Goal: Task Accomplishment & Management: Manage account settings

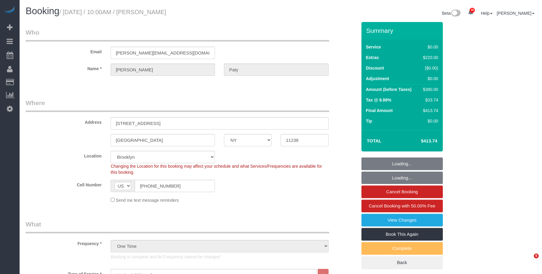
select select "NY"
select select "1"
select select "spot1"
select select "number:89"
select select "number:90"
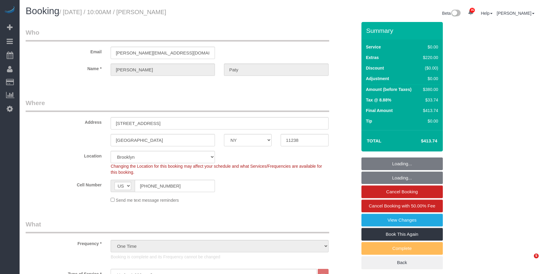
select select "number:15"
select select "number:5"
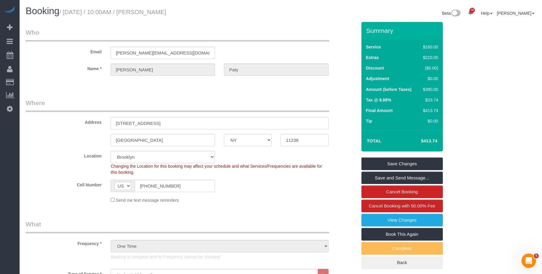
click at [43, 53] on link "Active Bookings" at bounding box center [57, 55] width 75 height 12
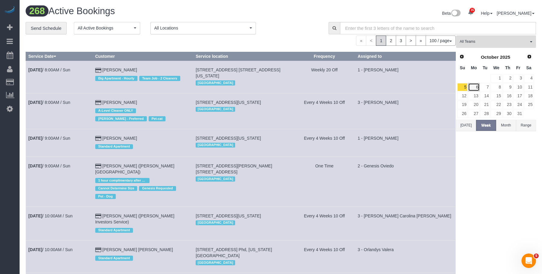
click at [476, 88] on link "6" at bounding box center [473, 87] width 11 height 8
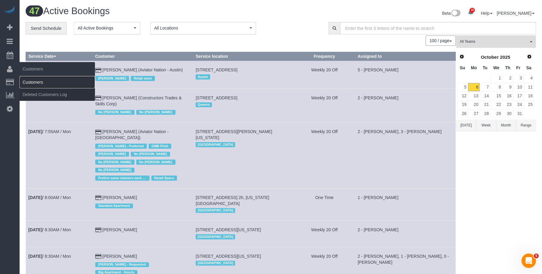
click at [36, 82] on link "Customers" at bounding box center [57, 82] width 75 height 12
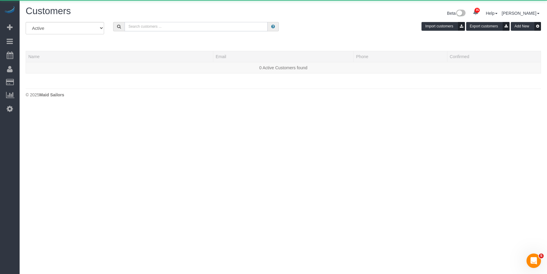
click at [235, 28] on input "text" at bounding box center [196, 26] width 143 height 9
paste input "Dori Begley"
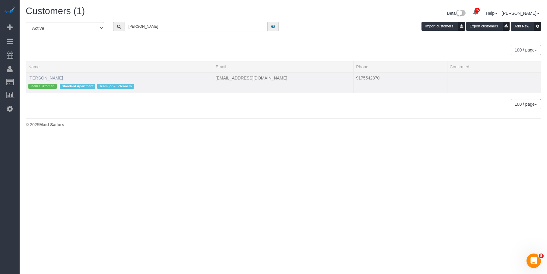
type input "Dori Begley"
click at [42, 77] on link "Dori Begley" at bounding box center [45, 78] width 35 height 5
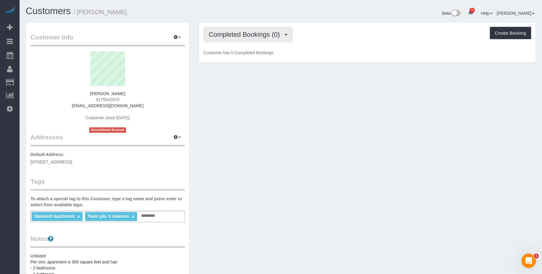
click at [250, 36] on span "Completed Bookings (0)" at bounding box center [246, 35] width 74 height 8
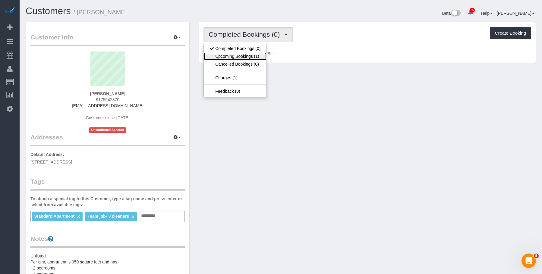
click at [244, 55] on link "Upcoming Bookings (1)" at bounding box center [235, 56] width 63 height 8
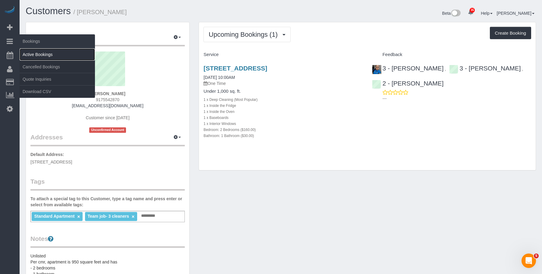
click at [45, 53] on link "Active Bookings" at bounding box center [57, 55] width 75 height 12
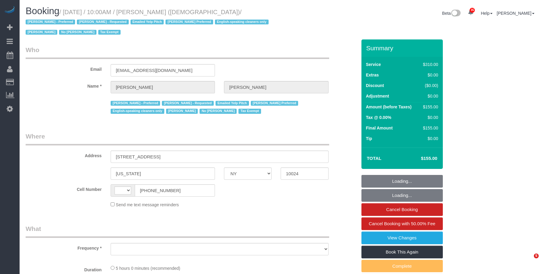
select select "NY"
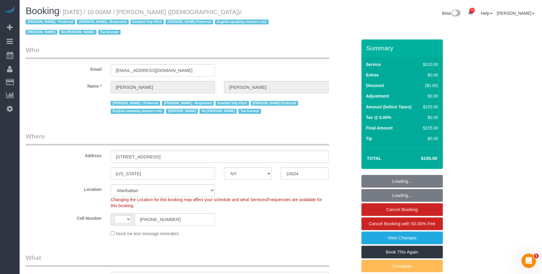
select select "object:837"
select select "string:US"
select select "300"
select select "spot1"
select select "number:89"
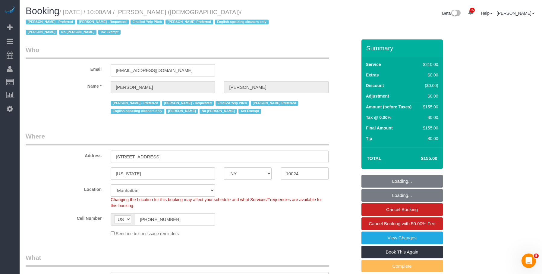
select select "number:90"
select select "number:15"
select select "number:7"
drag, startPoint x: 139, startPoint y: 12, endPoint x: 186, endPoint y: 11, distance: 47.1
click at [186, 11] on small "/ October 06, 2025 / 10:00AM / Colleen Glazer (Holy Trinity Roman Catholic Chur…" at bounding box center [148, 22] width 245 height 27
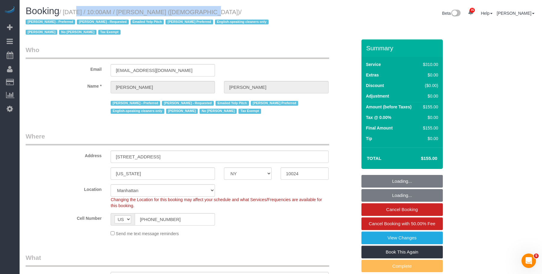
copy small "October 06, 2025 / 10:00AM / Colleen Glazer"
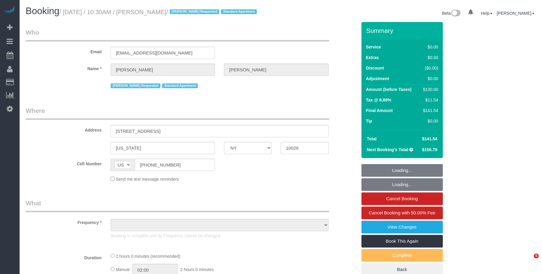
select select "NY"
select select "number:89"
select select "number:90"
select select "number:15"
select select "number:5"
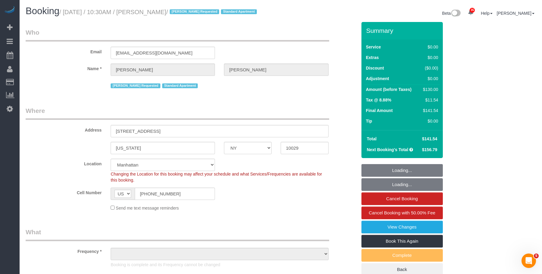
select select "object:1085"
select select "string:stripe-pm_1RBOpX4VGloSiKo7HdazYjsJ"
select select "1"
select select "object:1523"
select select "1"
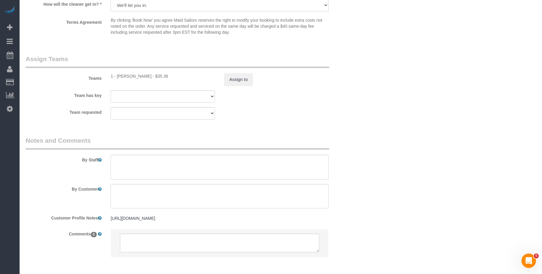
scroll to position [845, 0]
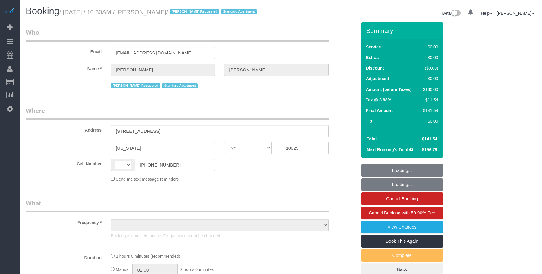
select select "NY"
select select "string:[GEOGRAPHIC_DATA]"
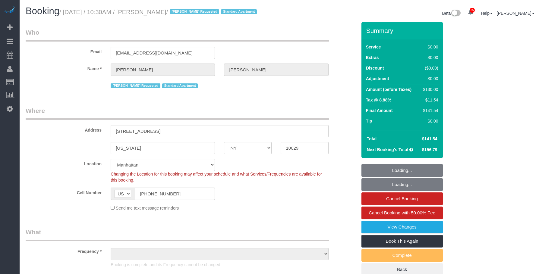
select select "object:837"
select select "string:stripe-pm_1RBOpX4VGloSiKo7HdazYjsJ"
select select "1"
select select "number:89"
select select "number:90"
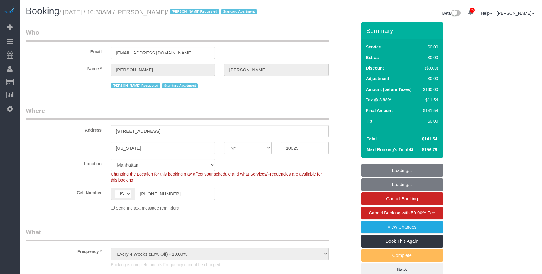
select select "number:15"
select select "number:5"
select select "object:1487"
drag, startPoint x: 185, startPoint y: 52, endPoint x: 53, endPoint y: 52, distance: 132.1
click at [53, 52] on div "Email gianlucascaglione@yahoo.com" at bounding box center [191, 43] width 340 height 31
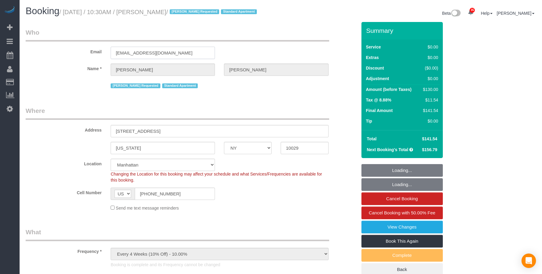
select select "1"
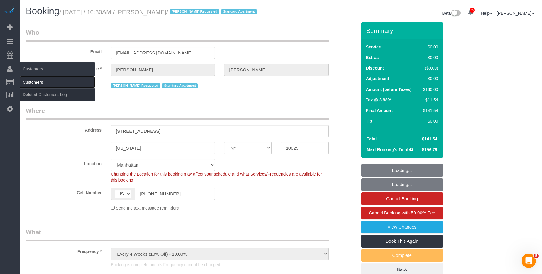
click at [38, 79] on link "Customers" at bounding box center [57, 82] width 75 height 12
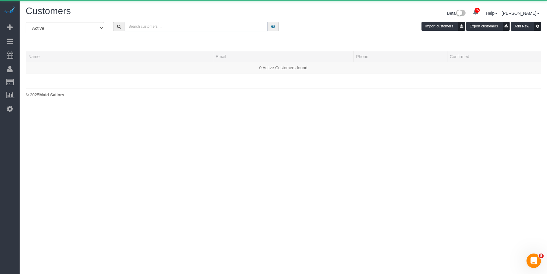
click at [177, 27] on input "text" at bounding box center [196, 26] width 143 height 9
paste input "gianlucascaglione@yahoo.com"
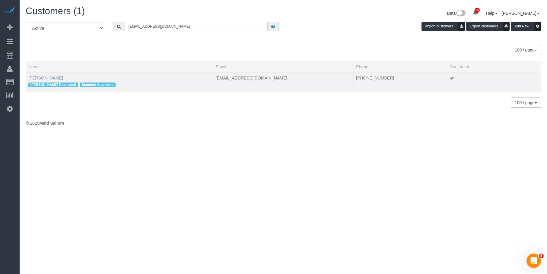
type input "gianlucascaglione@yahoo.com"
click at [55, 77] on link "Gianluca Scaglione" at bounding box center [45, 78] width 35 height 5
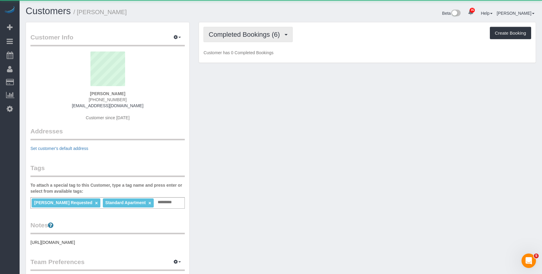
drag, startPoint x: 242, startPoint y: 27, endPoint x: 241, endPoint y: 32, distance: 4.3
click at [242, 27] on button "Completed Bookings (6)" at bounding box center [248, 34] width 89 height 15
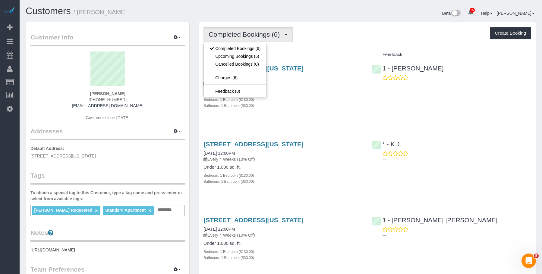
click at [316, 103] on div "Bathroom: 1 Bathroom ($30.00)" at bounding box center [283, 106] width 159 height 6
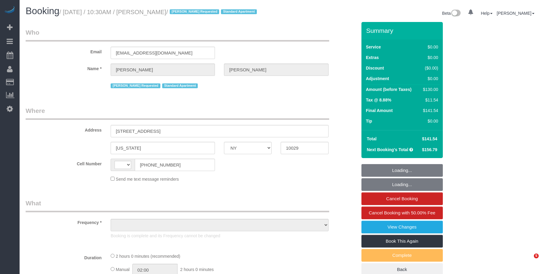
select select "NY"
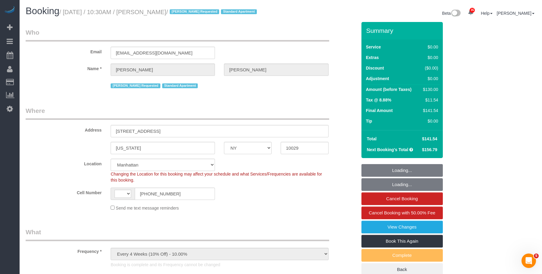
select select "object:594"
select select "string:US"
select select "string:stripe-pm_1RBOpX4VGloSiKo7HdazYjsJ"
select select "1"
select select "number:89"
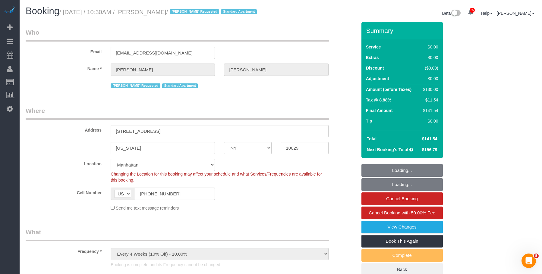
select select "number:90"
select select "number:15"
select select "number:5"
select select "1"
drag, startPoint x: 66, startPoint y: 11, endPoint x: 198, endPoint y: 11, distance: 132.4
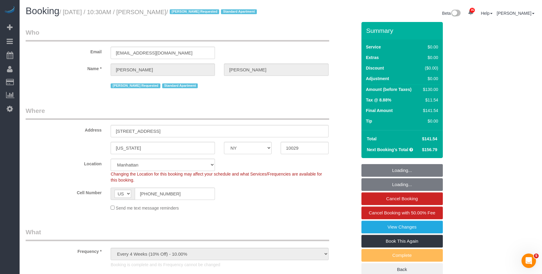
click at [198, 11] on small "/ October 03, 2025 / 10:30AM / Gianluca Scaglione / Elba Requested Standard Apa…" at bounding box center [158, 12] width 199 height 7
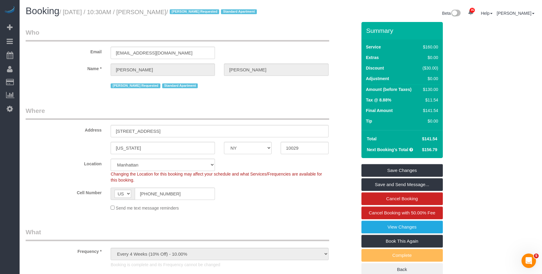
copy small "October 03, 2025 / 10:30AM / Gianluca Scaglione"
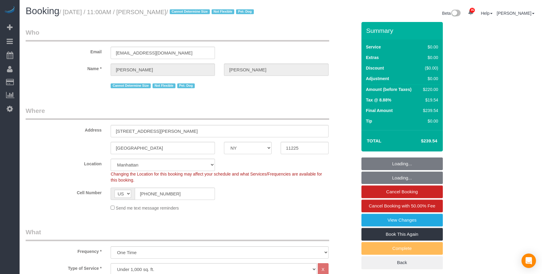
select select "NY"
select select "number:89"
select select "number:90"
select select "number:13"
select select "number:5"
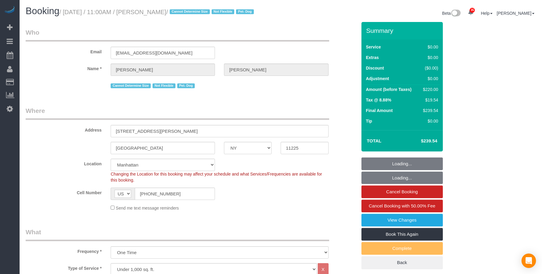
select select "spot1"
select select "2"
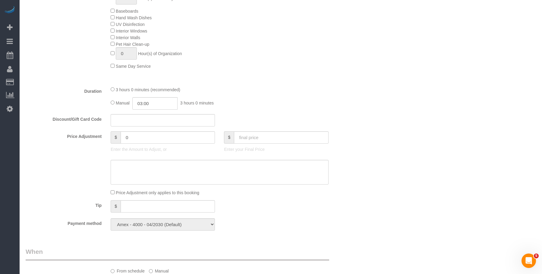
scroll to position [482, 0]
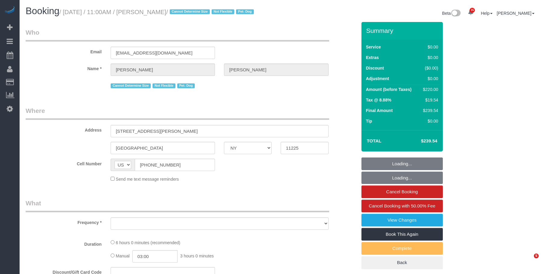
select select "NY"
select select "number:89"
select select "number:90"
select select "number:13"
select select "number:5"
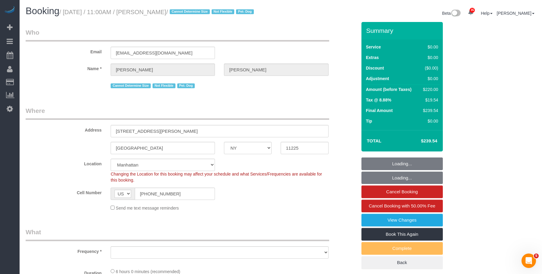
select select "object:974"
select select "string:stripe-pm_1ROQ8y4VGloSiKo7En2DGDiT"
select select "spot1"
select select "object:1469"
select select "2"
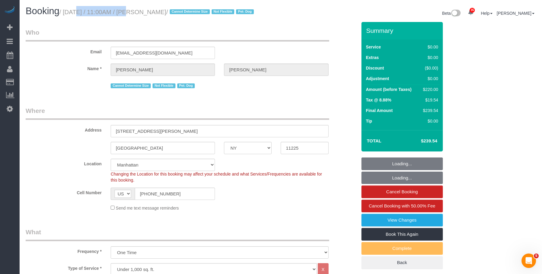
select select "2"
drag, startPoint x: 66, startPoint y: 13, endPoint x: 188, endPoint y: 12, distance: 122.4
click at [188, 12] on small "/ October 06, 2025 / 11:00AM / Billy Couchman / Cannot Determine Size Not Flexi…" at bounding box center [157, 12] width 196 height 7
copy small "October 06, 2025 / 11:00AM / Billy Couchman"
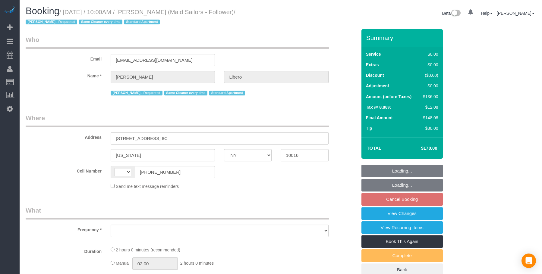
select select "NY"
select select "spot3"
select select "string:stripe-pm_1R58eY4VGloSiKo7myzFn8KE"
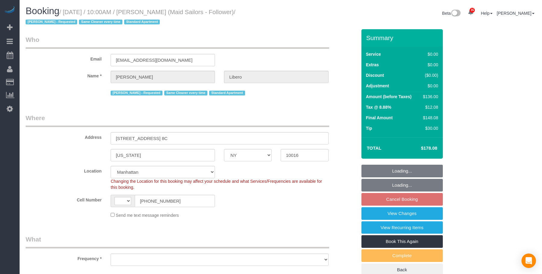
select select "spot63"
select select "string:[GEOGRAPHIC_DATA]"
select select "number:57"
select select "number:90"
select select "number:15"
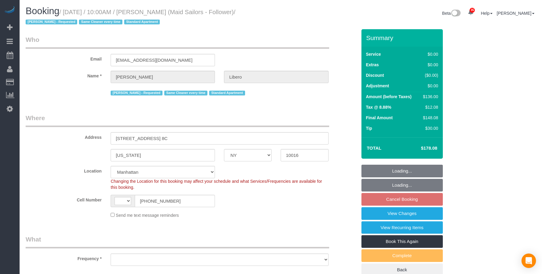
select select "number:6"
select select "object:1840"
select select "1"
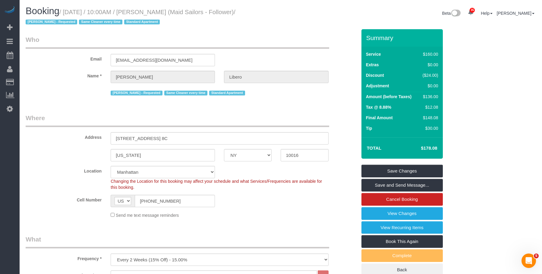
click at [201, 36] on legend "Who" at bounding box center [178, 42] width 304 height 14
click at [285, 36] on legend "Who" at bounding box center [178, 42] width 304 height 14
click at [205, 23] on h1 "Booking / October 08, 2025 / 10:00AM / Madeleine Libero (Maid Sailors - Followe…" at bounding box center [151, 16] width 251 height 21
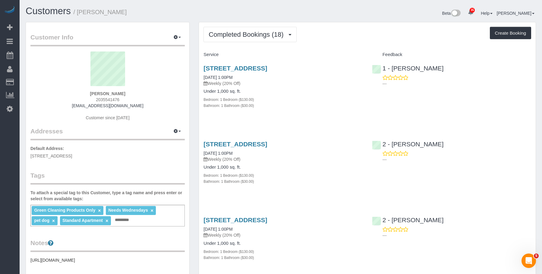
drag, startPoint x: 296, startPoint y: 16, endPoint x: 332, endPoint y: 35, distance: 40.7
click at [296, 16] on div "Beta 35 Your Notifications You have 0 alerts × You have 1 to charge for [DATE] …" at bounding box center [411, 14] width 260 height 16
click at [254, 35] on span "Completed Bookings (18)" at bounding box center [248, 35] width 78 height 8
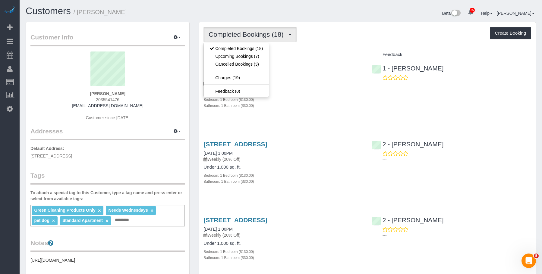
click at [330, 69] on h3 "[STREET_ADDRESS]" at bounding box center [283, 68] width 159 height 7
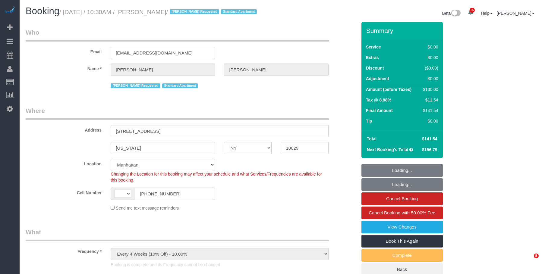
select select "NY"
select select "object:739"
select select "string:stripe-pm_1RBOpX4VGloSiKo7HdazYjsJ"
select select "number:89"
select select "number:90"
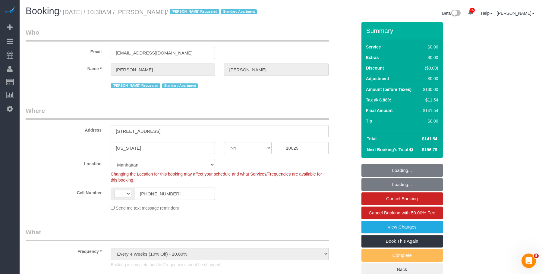
select select "number:15"
select select "number:5"
click at [265, 32] on legend "Who" at bounding box center [178, 35] width 304 height 14
select select "string:US"
select select "1"
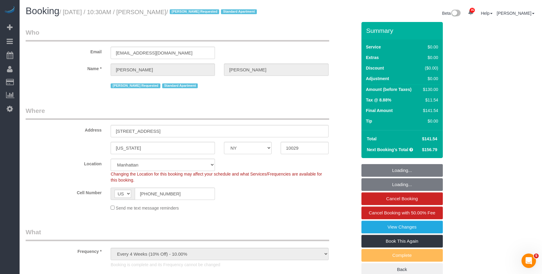
select select "1"
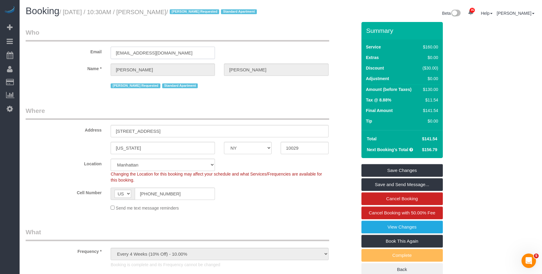
drag, startPoint x: 191, startPoint y: 53, endPoint x: 104, endPoint y: 55, distance: 87.2
click at [104, 55] on div "Email gianlucascaglione@yahoo.com" at bounding box center [191, 43] width 340 height 31
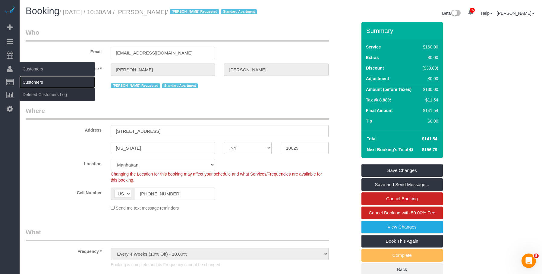
click at [32, 78] on link "Customers" at bounding box center [57, 82] width 75 height 12
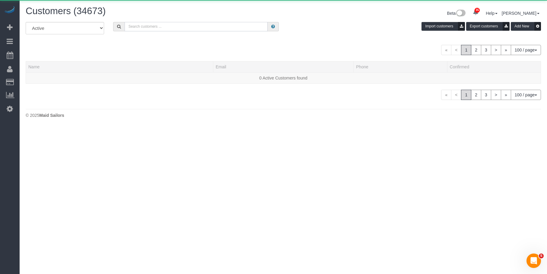
click at [153, 28] on input "text" at bounding box center [196, 26] width 143 height 9
paste input "[EMAIL_ADDRESS][DOMAIN_NAME]"
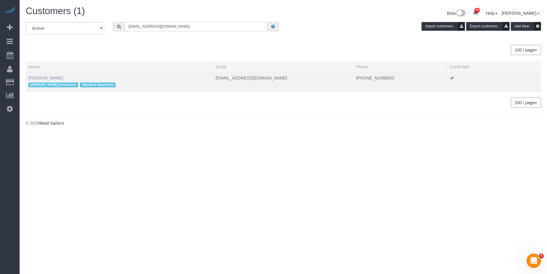
type input "[EMAIL_ADDRESS][DOMAIN_NAME]"
click at [60, 77] on link "Gianluca Scaglione" at bounding box center [45, 78] width 35 height 5
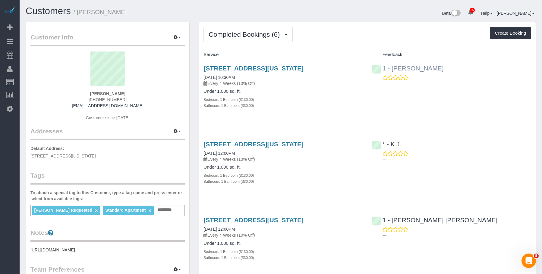
drag, startPoint x: 463, startPoint y: 69, endPoint x: 382, endPoint y: 69, distance: 81.1
click at [393, 69] on div "1 - Kariluz Romero ---" at bounding box center [452, 75] width 168 height 30
copy link "Kariluz Romero"
click at [236, 40] on button "Completed Bookings (6)" at bounding box center [248, 34] width 89 height 15
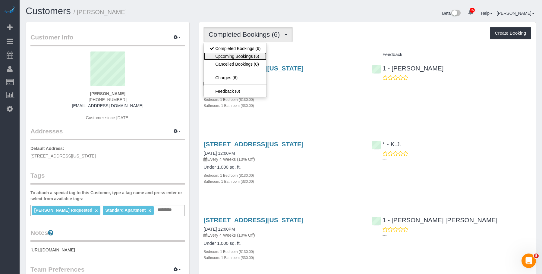
click at [234, 55] on link "Upcoming Bookings (6)" at bounding box center [235, 56] width 63 height 8
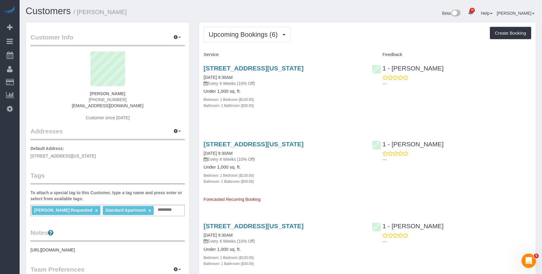
click at [156, 208] on div "Elba Requested × Standard Apartment × Add a tag" at bounding box center [107, 210] width 154 height 11
paste input "**********"
type input "**********"
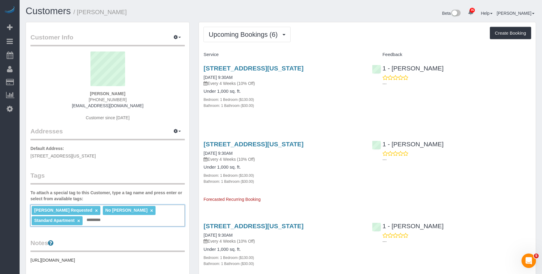
click at [323, 101] on div "Bedroom: 1 Bedroom ($130.00)" at bounding box center [283, 99] width 159 height 6
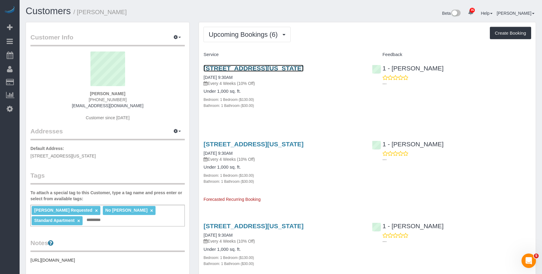
click at [304, 70] on link "[STREET_ADDRESS][US_STATE]" at bounding box center [254, 68] width 100 height 7
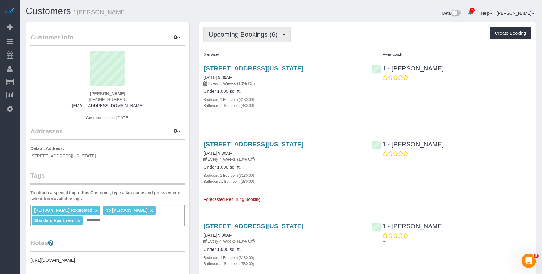
click at [251, 34] on span "Upcoming Bookings (6)" at bounding box center [245, 35] width 72 height 8
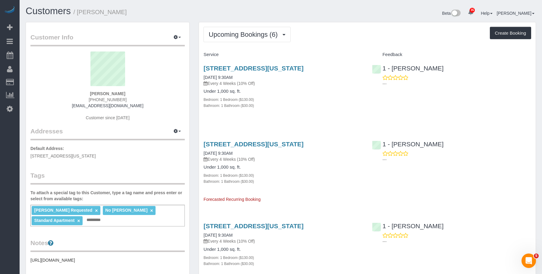
click at [113, 221] on div "Elba Requested × No Kariluz Romero × Standard Apartment × Add a tag" at bounding box center [107, 216] width 154 height 22
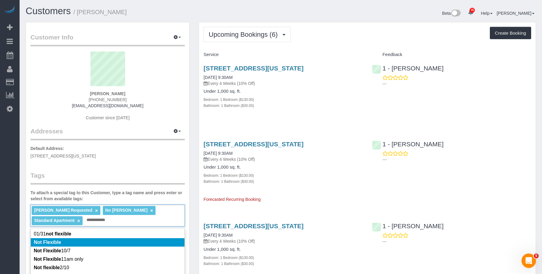
type input "**********"
click at [99, 240] on li "Not Flexible" at bounding box center [108, 243] width 154 height 8
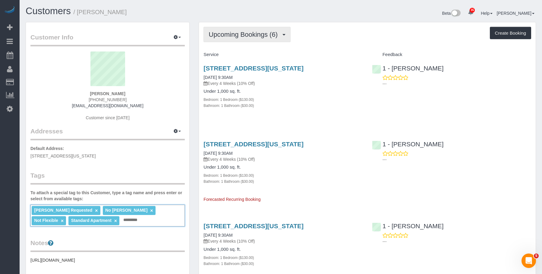
click at [239, 29] on button "Upcoming Bookings (6)" at bounding box center [247, 34] width 87 height 15
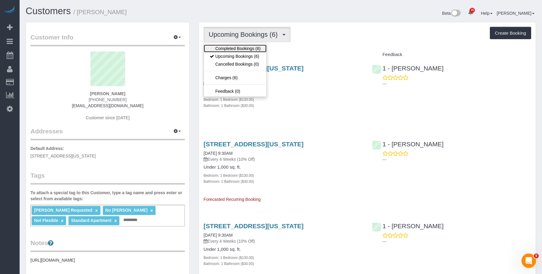
click at [231, 48] on link "Completed Bookings (6)" at bounding box center [235, 49] width 63 height 8
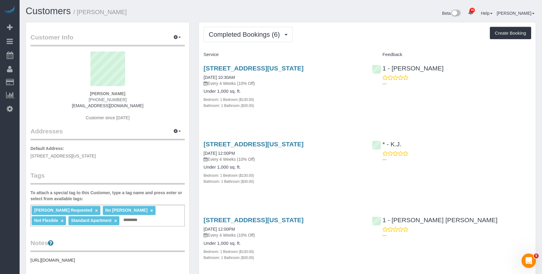
click at [292, 90] on h4 "Under 1,000 sq. ft." at bounding box center [283, 91] width 159 height 5
click at [297, 67] on link "[STREET_ADDRESS][US_STATE]" at bounding box center [254, 68] width 100 height 7
click at [132, 11] on h1 "Customers / Gianluca Scaglione" at bounding box center [151, 11] width 251 height 10
copy small "[PERSON_NAME]"
drag, startPoint x: 241, startPoint y: 33, endPoint x: 229, endPoint y: 50, distance: 20.8
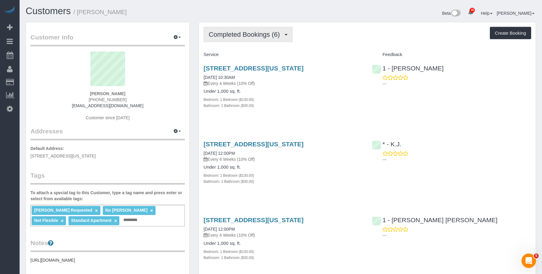
click at [241, 33] on span "Completed Bookings (6)" at bounding box center [246, 35] width 74 height 8
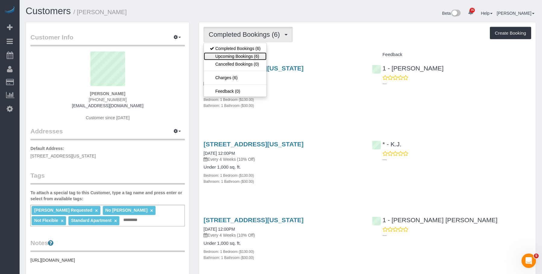
click at [223, 56] on link "Upcoming Bookings (6)" at bounding box center [235, 56] width 63 height 8
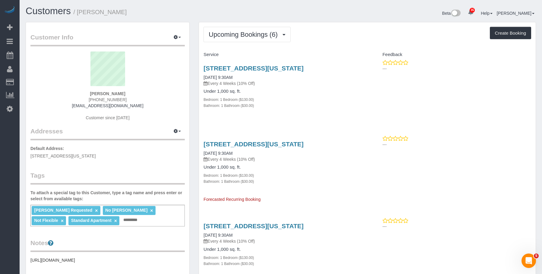
click at [308, 106] on div "Bathroom: 1 Bathroom ($30.00)" at bounding box center [283, 106] width 159 height 6
click at [304, 68] on link "[STREET_ADDRESS][US_STATE]" at bounding box center [254, 68] width 100 height 7
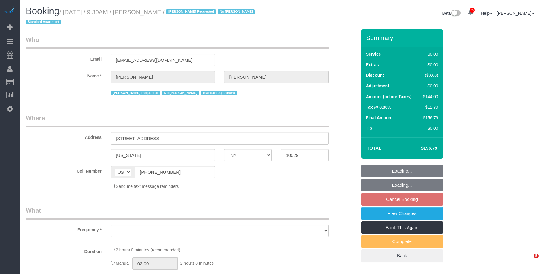
select select "NY"
select select "string:stripe-pm_1RBOpX4VGloSiKo7HdazYjsJ"
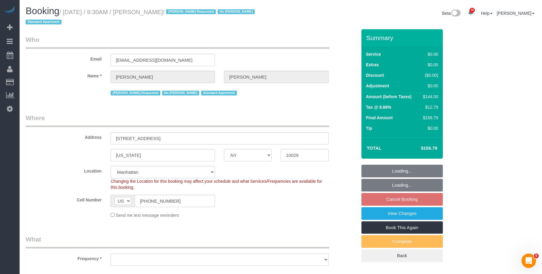
select select "object:825"
select select "number:89"
select select "number:90"
select select "number:15"
select select "number:5"
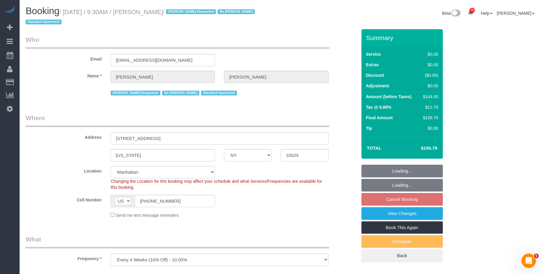
select select "object:1091"
select select "1"
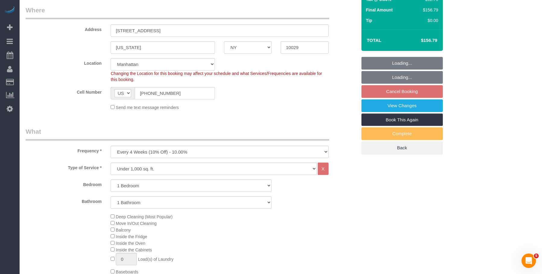
select select "1"
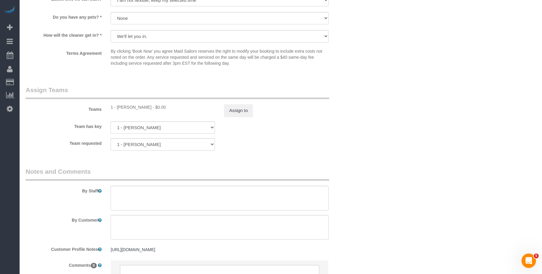
scroll to position [784, 0]
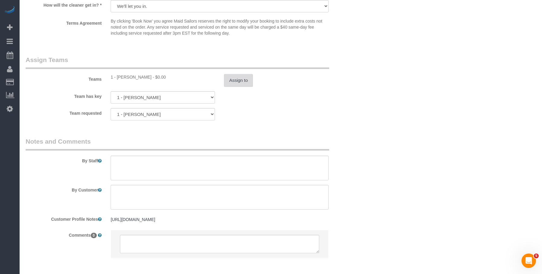
click at [237, 84] on button "Assign to" at bounding box center [238, 80] width 29 height 13
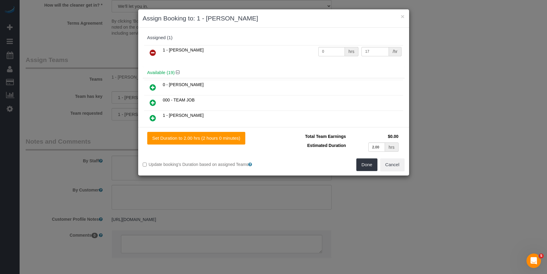
click at [151, 52] on icon at bounding box center [153, 52] width 6 height 7
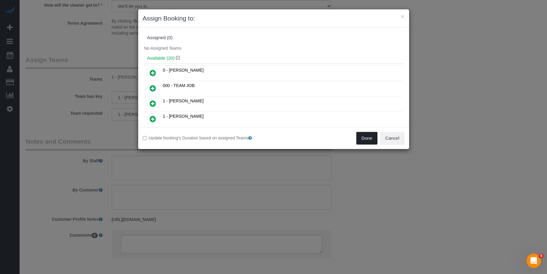
click at [364, 140] on button "Done" at bounding box center [366, 138] width 21 height 13
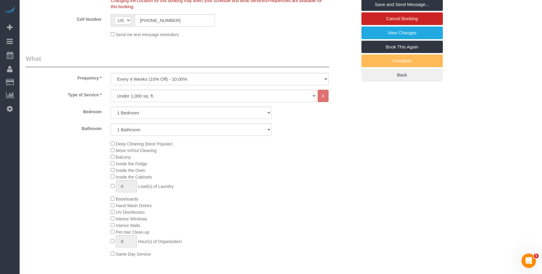
scroll to position [0, 0]
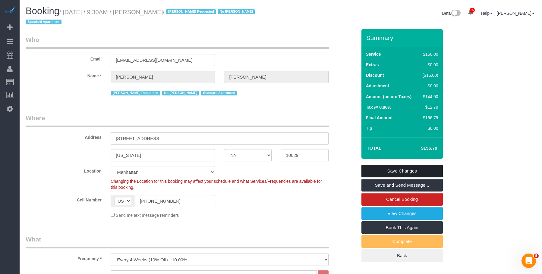
click at [432, 170] on link "Save Changes" at bounding box center [402, 171] width 81 height 13
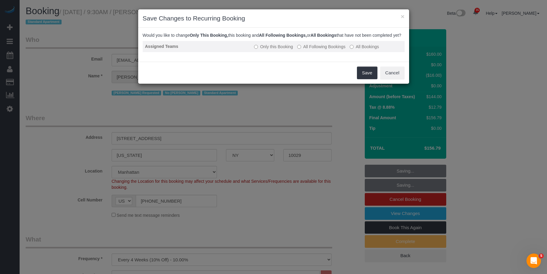
click at [325, 50] on label "All Following Bookings" at bounding box center [321, 47] width 48 height 6
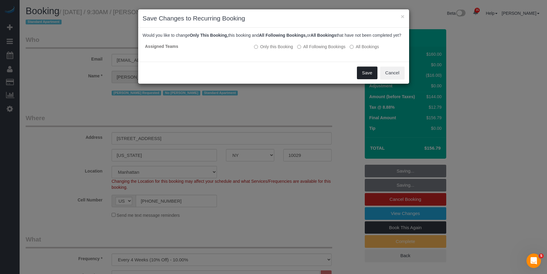
click at [368, 78] on button "Save" at bounding box center [367, 73] width 21 height 13
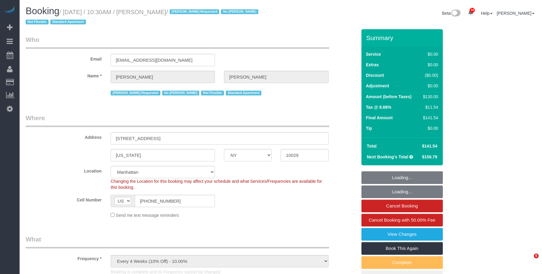
select select "NY"
select select "object:990"
select select "string:stripe-pm_1RBOpX4VGloSiKo7HdazYjsJ"
select select "number:89"
select select "number:90"
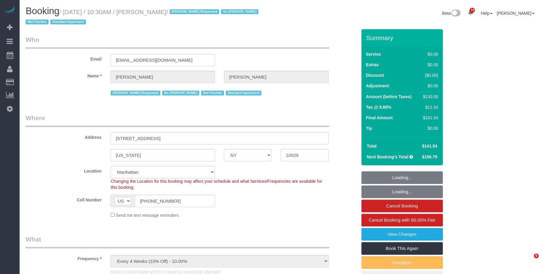
select select "number:15"
select select "number:5"
select select "1"
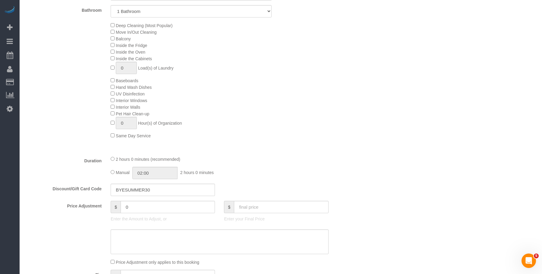
scroll to position [332, 0]
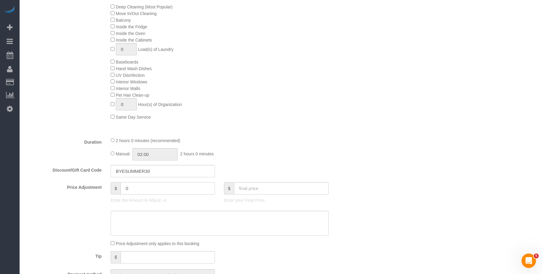
click at [84, 188] on div "Price Adjustment $ 0 Enter the Amount to Adjust, or $ Enter your Final Price" at bounding box center [191, 194] width 340 height 24
type input "-50"
click at [162, 222] on textarea at bounding box center [220, 223] width 218 height 25
paste textarea "[URL][DOMAIN_NAME]"
type textarea "[URL][DOMAIN_NAME]"
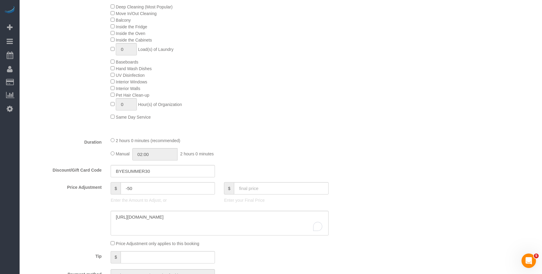
click at [359, 86] on div "Deep Cleaning (Most Popular) Move In/Out Cleaning Balcony Inside the Fridge Ins…" at bounding box center [233, 61] width 255 height 117
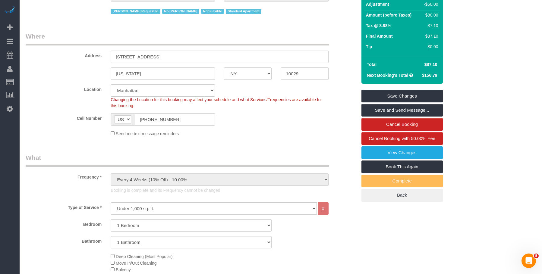
scroll to position [30, 0]
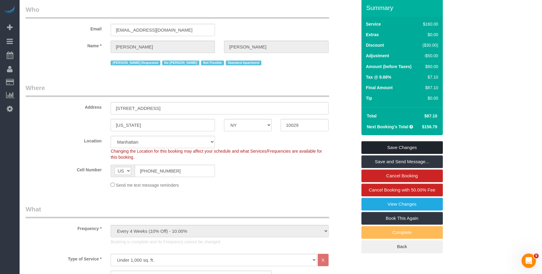
click at [408, 145] on link "Save Changes" at bounding box center [402, 147] width 81 height 13
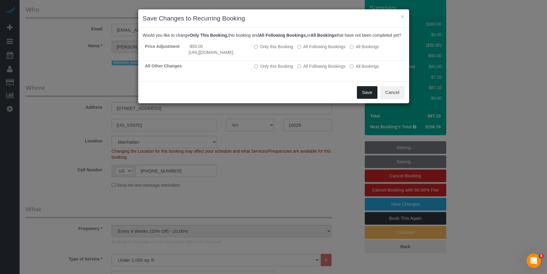
click at [366, 99] on button "Save" at bounding box center [367, 92] width 21 height 13
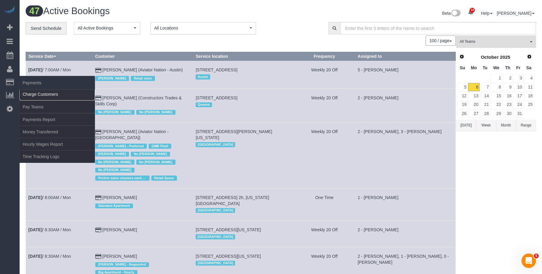
click at [54, 95] on link "Charge Customers" at bounding box center [57, 94] width 75 height 12
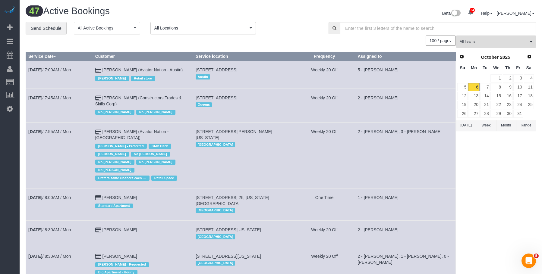
select select
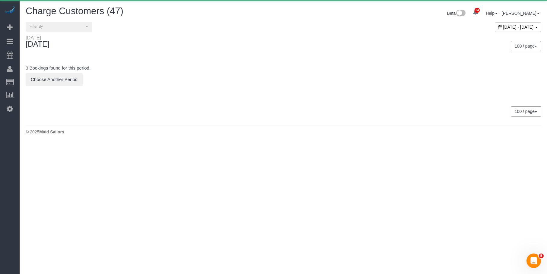
click at [503, 27] on span "October 06, 2025 - October 06, 2025" at bounding box center [518, 27] width 30 height 5
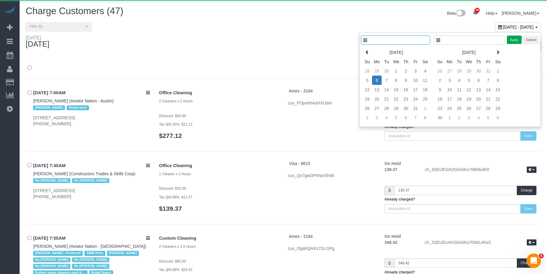
type input "**********"
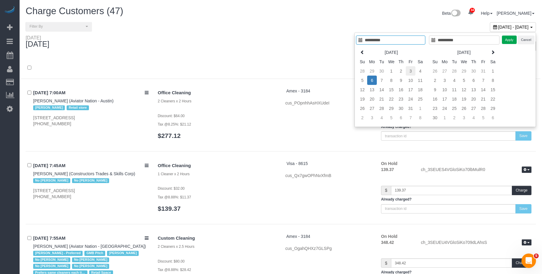
type input "**********"
click at [412, 72] on td "3" at bounding box center [411, 70] width 10 height 9
type input "**********"
click at [510, 41] on button "Apply" at bounding box center [509, 40] width 15 height 9
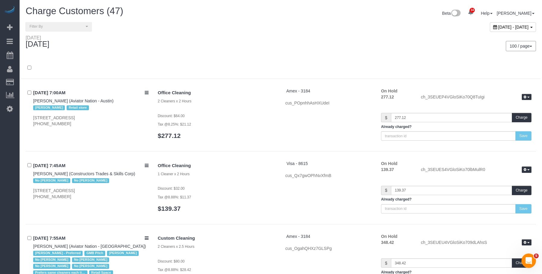
click at [345, 43] on div "100 / page 10 / page 20 / page 30 / page 40 / page 50 / page 100 / page" at bounding box center [411, 46] width 251 height 10
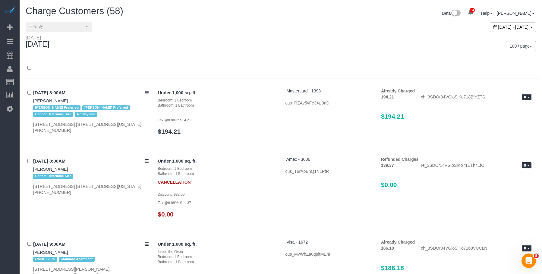
scroll to position [1764, 0]
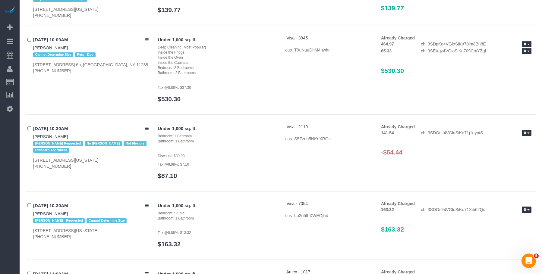
drag, startPoint x: 387, startPoint y: 152, endPoint x: 416, endPoint y: 153, distance: 28.3
click at [416, 153] on h3 "-$54.44" at bounding box center [456, 152] width 150 height 7
copy h3 "54.44"
click at [528, 131] on button "button" at bounding box center [527, 133] width 10 height 6
click at [505, 145] on link "Refund" at bounding box center [508, 143] width 48 height 8
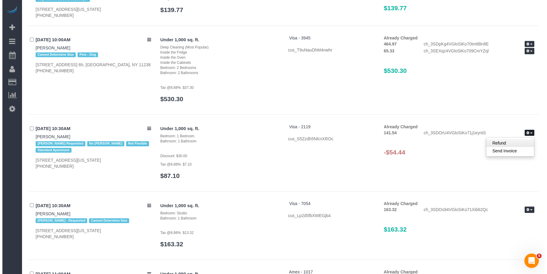
scroll to position [1762, 0]
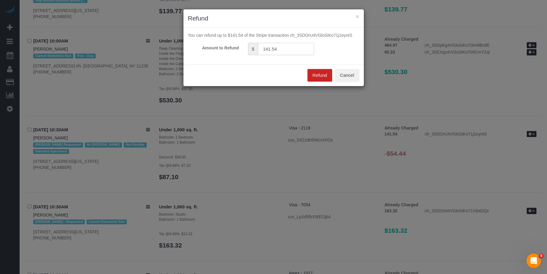
drag, startPoint x: 289, startPoint y: 49, endPoint x: 232, endPoint y: 49, distance: 57.3
click at [231, 48] on div "Amount to Refund $ 141.54" at bounding box center [273, 49] width 180 height 12
paste input "54.4"
type input "54.44"
click at [318, 74] on button "Refund" at bounding box center [319, 75] width 25 height 13
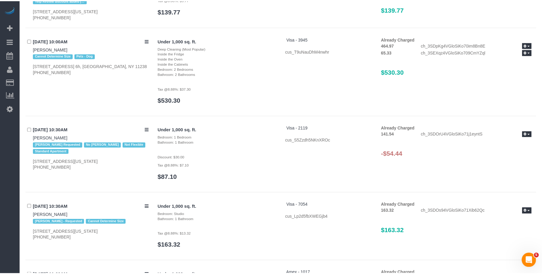
scroll to position [1764, 0]
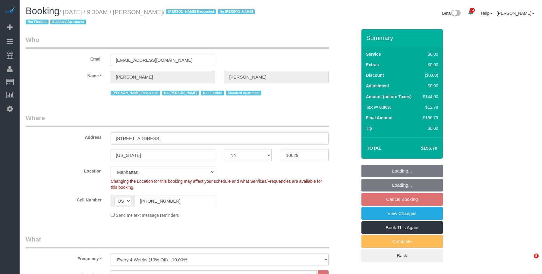
select select "NY"
select select "1"
select select "number:89"
select select "number:90"
select select "number:15"
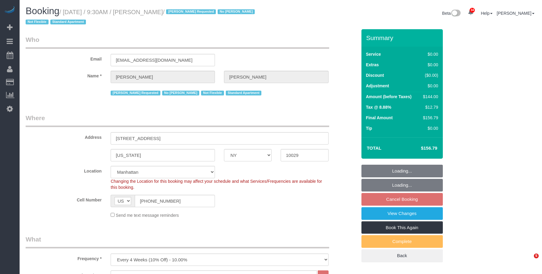
select select "number:5"
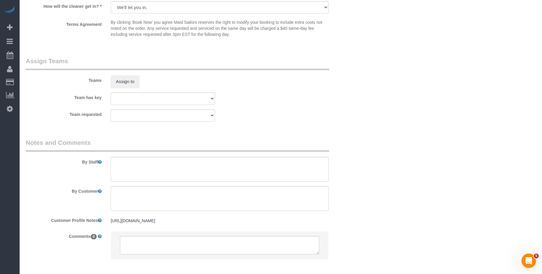
scroll to position [818, 0]
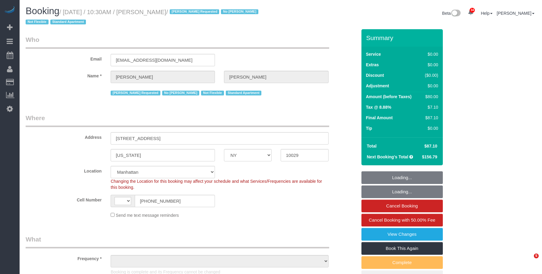
select select "NY"
select select "string:stripe-pm_1RBOpX4VGloSiKo7HdazYjsJ"
select select "1"
select select "number:89"
select select "number:90"
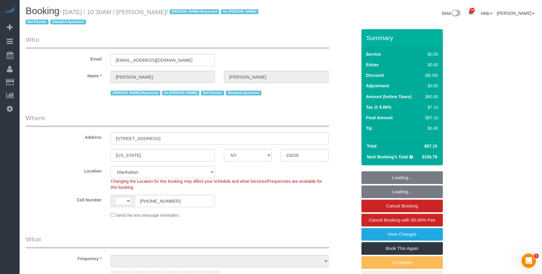
select select "number:15"
select select "number:5"
select select "string:[GEOGRAPHIC_DATA]"
select select "object:842"
select select "1"
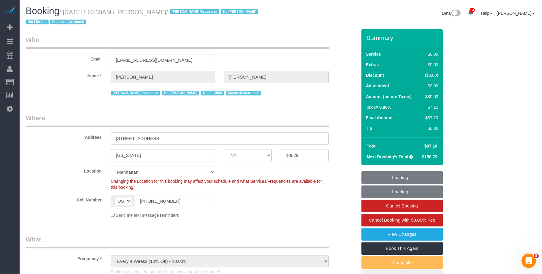
select select "object:1528"
drag, startPoint x: 183, startPoint y: 59, endPoint x: 86, endPoint y: 59, distance: 96.8
click at [86, 59] on div "Email gianlucascaglione@yahoo.com" at bounding box center [191, 50] width 340 height 31
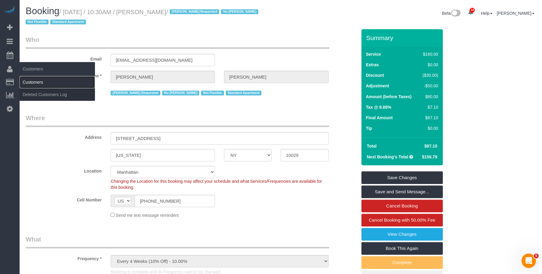
click at [33, 81] on link "Customers" at bounding box center [57, 82] width 75 height 12
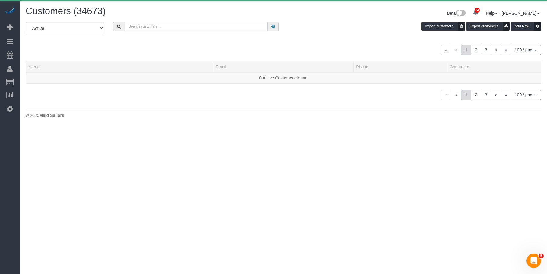
click at [178, 28] on input "text" at bounding box center [196, 26] width 143 height 9
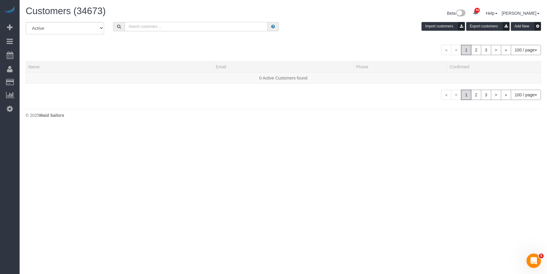
paste input "[EMAIL_ADDRESS][DOMAIN_NAME]"
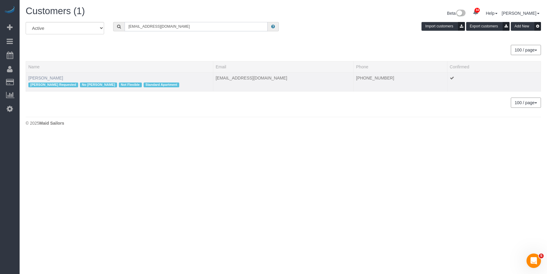
type input "[EMAIL_ADDRESS][DOMAIN_NAME]"
click at [55, 78] on link "Gianluca Scaglione" at bounding box center [45, 78] width 35 height 5
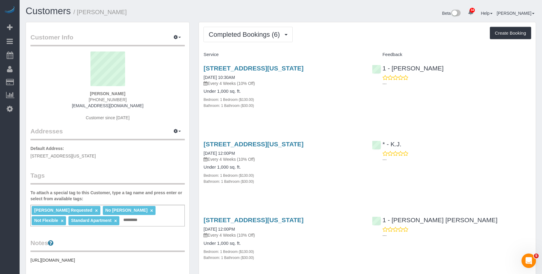
click at [340, 93] on h4 "Under 1,000 sq. ft." at bounding box center [283, 91] width 159 height 5
click at [248, 35] on span "Completed Bookings (6)" at bounding box center [246, 35] width 74 height 8
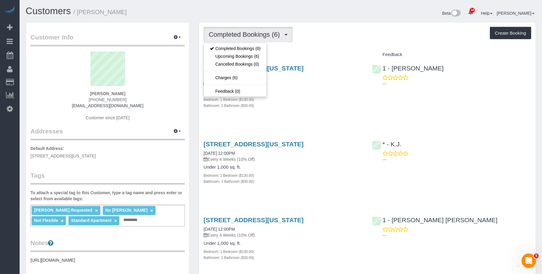
click at [313, 102] on div "Bedroom: 1 Bedroom ($130.00)" at bounding box center [283, 99] width 159 height 6
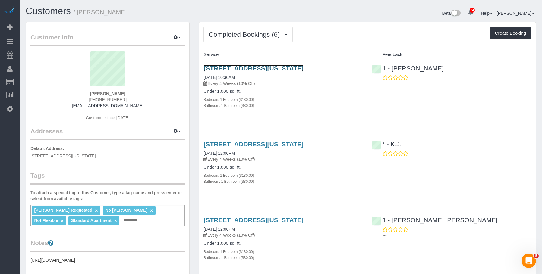
click at [304, 68] on link "1790 3rd Avenue, Apt. 1004, New York, NY 10029" at bounding box center [254, 68] width 100 height 7
click at [259, 68] on link "1790 3rd Avenue, Apt. 1004, New York, NY 10029" at bounding box center [254, 68] width 100 height 7
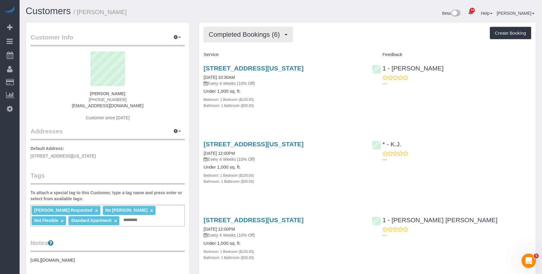
click at [230, 36] on span "Completed Bookings (6)" at bounding box center [246, 35] width 74 height 8
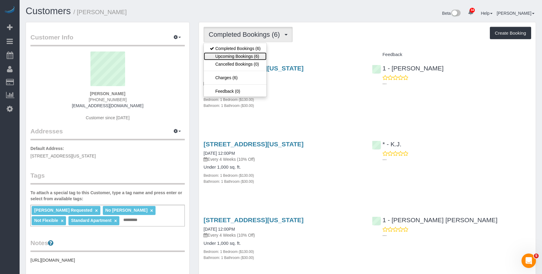
click at [225, 58] on link "Upcoming Bookings (6)" at bounding box center [235, 56] width 63 height 8
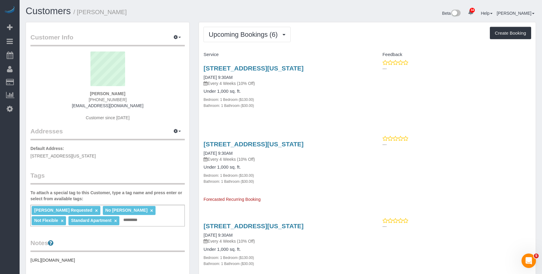
drag, startPoint x: 312, startPoint y: 109, endPoint x: 301, endPoint y: 82, distance: 29.4
click at [312, 109] on div "1790 3rd Avenue, Apt. 1004, New York, NY 10029 10/31/2025 9:30AM Every 4 Weeks …" at bounding box center [283, 90] width 168 height 61
click at [302, 67] on link "1790 3rd Avenue, Apt. 1004, New York, NY 10029" at bounding box center [254, 68] width 100 height 7
click at [286, 143] on link "1790 3rd Avenue, Apt. 1004, New York, NY 10029" at bounding box center [254, 144] width 100 height 7
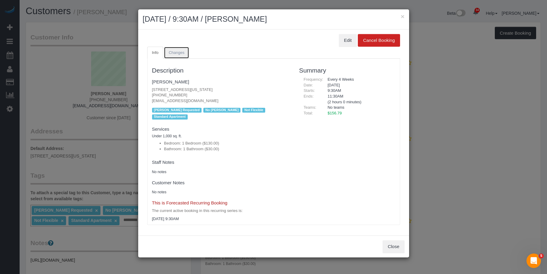
click at [175, 51] on span "Changes" at bounding box center [177, 52] width 16 height 5
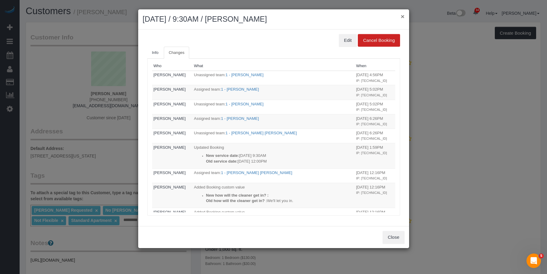
click at [403, 17] on button "×" at bounding box center [402, 16] width 4 height 6
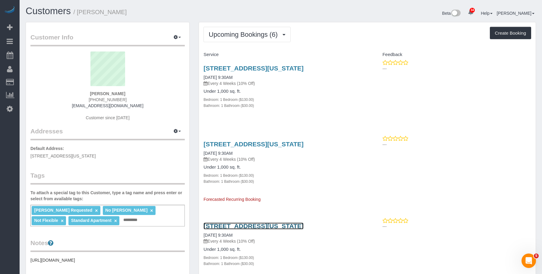
click at [280, 225] on link "1790 3rd Avenue, Apt. 1004, New York, NY 10029" at bounding box center [254, 226] width 100 height 7
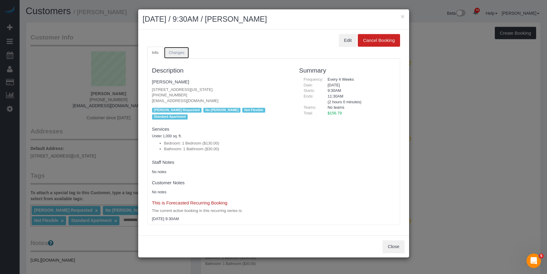
click at [183, 55] on link "Changes" at bounding box center [176, 53] width 25 height 12
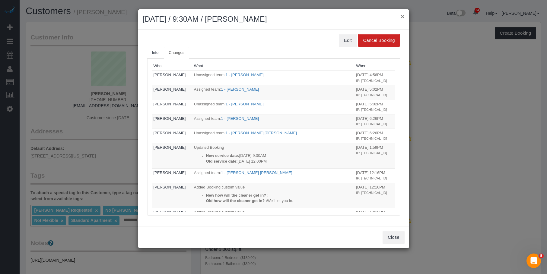
click at [404, 14] on button "×" at bounding box center [402, 16] width 4 height 6
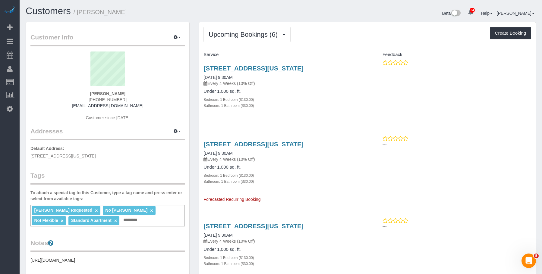
click at [366, 178] on div "1790 3rd Avenue, Apt. 1004, New York, NY 10029 11/28/2025 9:30AM Every 4 Weeks …" at bounding box center [283, 169] width 168 height 67
click at [353, 96] on div "Under 1,000 sq. ft. Bedroom: 1 Bedroom ($130.00) Bathroom: 1 Bathroom ($30.00)" at bounding box center [283, 99] width 159 height 20
click at [235, 35] on span "Upcoming Bookings (6)" at bounding box center [245, 35] width 72 height 8
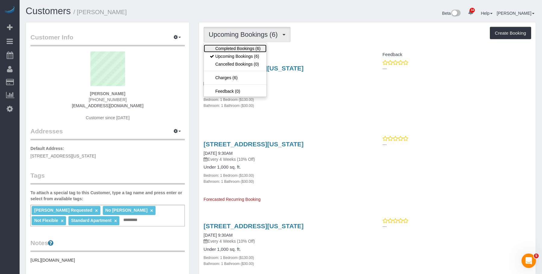
click at [229, 47] on link "Completed Bookings (6)" at bounding box center [235, 49] width 63 height 8
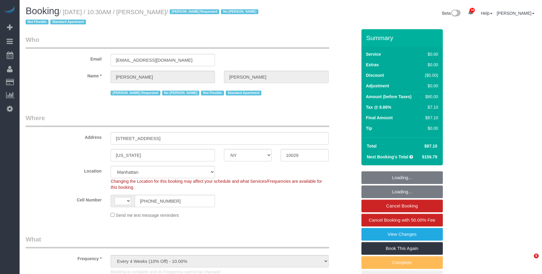
select select "NY"
select select "number:89"
select select "number:90"
select select "number:15"
select select "number:5"
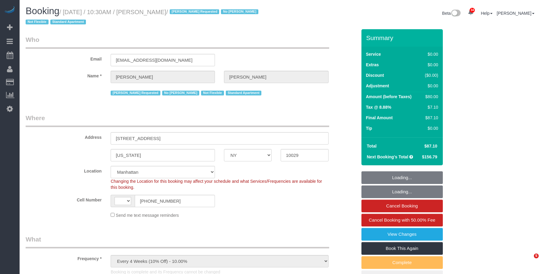
click at [238, 37] on legend "Who" at bounding box center [178, 42] width 304 height 14
select select "object:1097"
select select "string:[GEOGRAPHIC_DATA]"
select select "1"
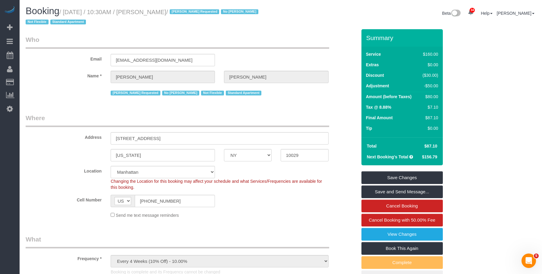
drag, startPoint x: 148, startPoint y: 14, endPoint x: 199, endPoint y: 11, distance: 50.7
click at [199, 11] on small "/ October 03, 2025 / 10:30AM / Gianluca Scaglione / Elba Requested No Kariluz R…" at bounding box center [143, 17] width 235 height 17
copy small "Gianluca Scaglione"
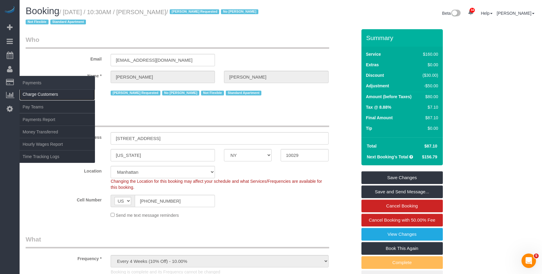
click at [40, 93] on link "Charge Customers" at bounding box center [57, 94] width 75 height 12
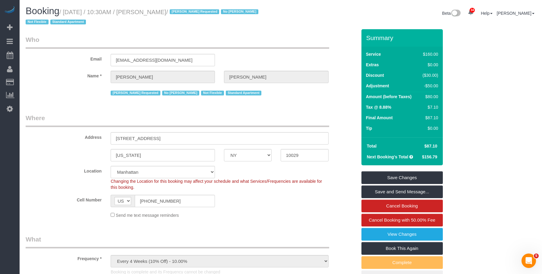
select select
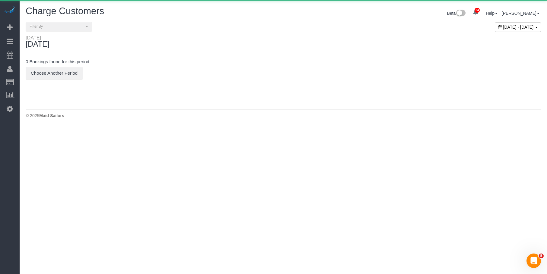
click at [494, 31] on div "October 06, 2025 - October 06, 2025" at bounding box center [517, 27] width 46 height 10
type input "**********"
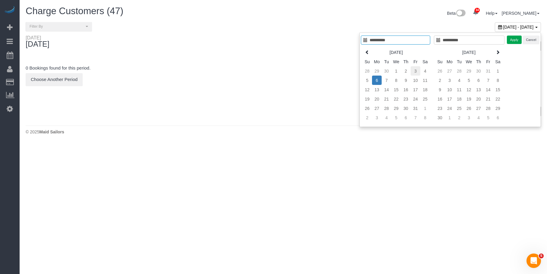
click at [415, 69] on td "3" at bounding box center [415, 70] width 10 height 9
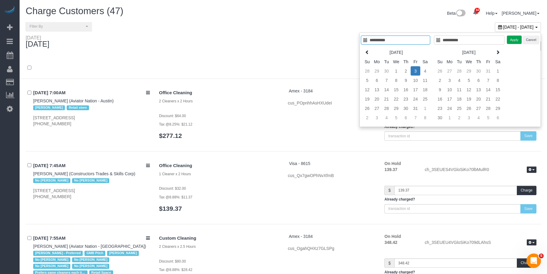
type input "**********"
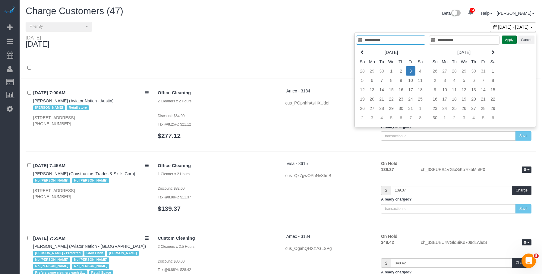
click at [512, 41] on button "Apply" at bounding box center [509, 40] width 15 height 9
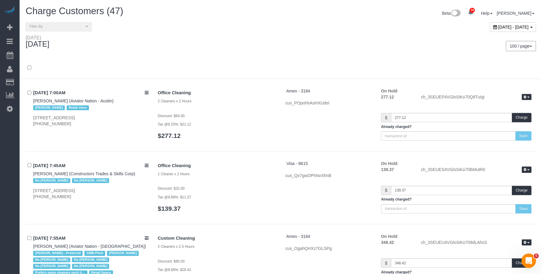
click at [349, 45] on div "100 / page 10 / page 20 / page 30 / page 40 / page 50 / page 100 / page" at bounding box center [411, 46] width 251 height 10
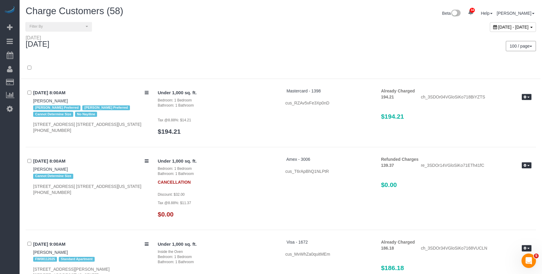
scroll to position [1764, 0]
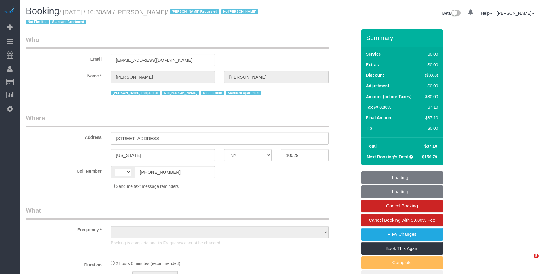
select select "NY"
click at [285, 9] on div "Beta 0 Your Notifications You have 0 alerts × You have 1 to charge for [DATE] ×…" at bounding box center [411, 14] width 260 height 16
select select "object:592"
select select "string:stripe-pm_1RBOpX4VGloSiKo7HdazYjsJ"
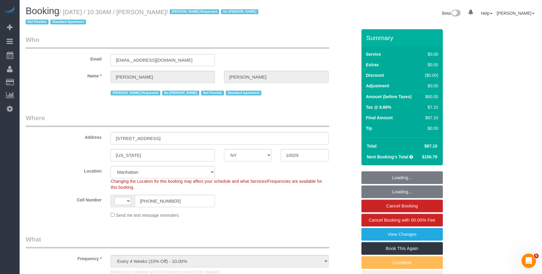
select select "string:[GEOGRAPHIC_DATA]"
select select "1"
select select "object:948"
select select "number:89"
select select "number:90"
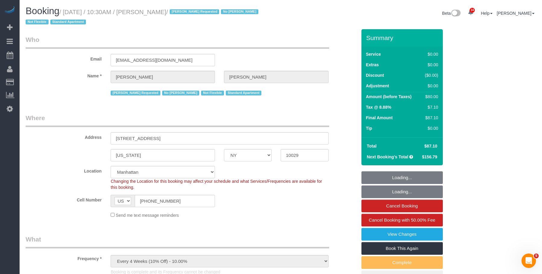
select select "number:15"
select select "number:5"
select select "1"
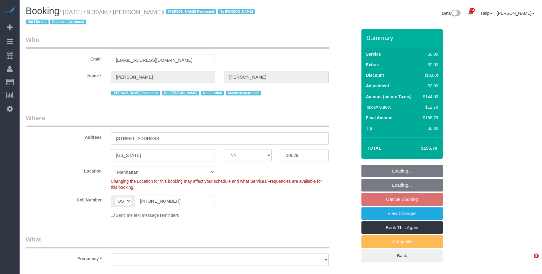
select select "NY"
select select "string:stripe-pm_1RBOpX4VGloSiKo7HdazYjsJ"
select select "object:887"
select select "number:89"
select select "number:90"
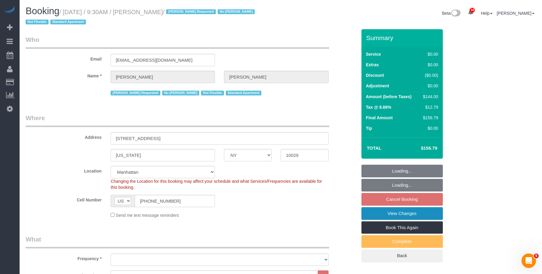
select select "number:15"
select select "number:5"
select select "1"
select select "object:1125"
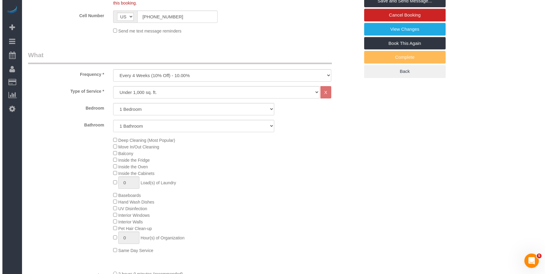
scroll to position [34, 0]
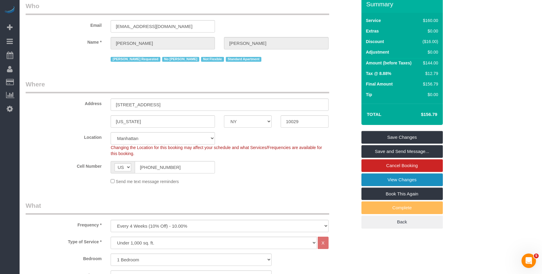
click at [371, 182] on link "View Changes" at bounding box center [402, 180] width 81 height 13
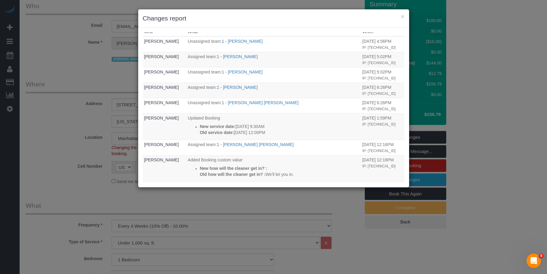
scroll to position [0, 0]
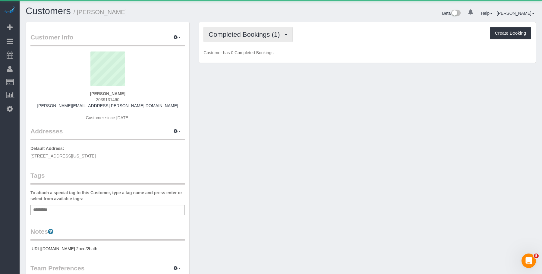
click at [241, 31] on span "Completed Bookings (1)" at bounding box center [246, 35] width 74 height 8
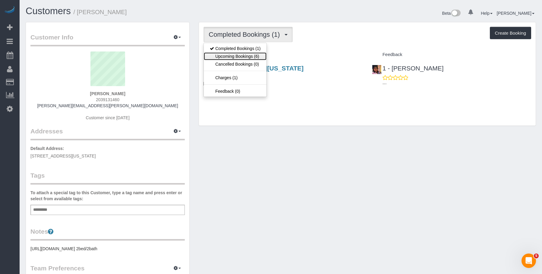
click at [235, 57] on link "Upcoming Bookings (6)" at bounding box center [235, 56] width 63 height 8
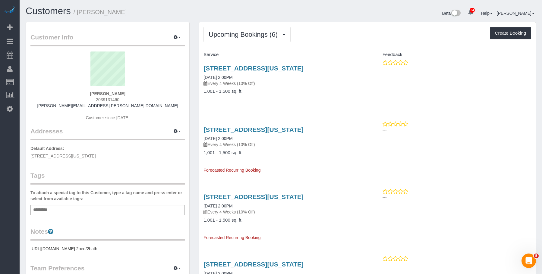
click at [289, 89] on h4 "1,001 - 1,500 sq. ft." at bounding box center [283, 91] width 159 height 5
click at [302, 68] on link "601 East 20th Street, Apt.4g, New York, NY 10010" at bounding box center [254, 68] width 100 height 7
click at [253, 36] on span "Upcoming Bookings (6)" at bounding box center [245, 35] width 72 height 8
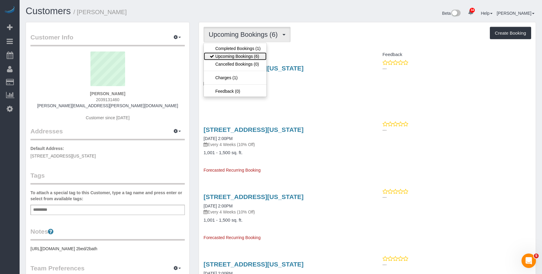
drag, startPoint x: 248, startPoint y: 56, endPoint x: 298, endPoint y: 64, distance: 51.0
click at [248, 56] on link "Upcoming Bookings (6)" at bounding box center [235, 56] width 63 height 8
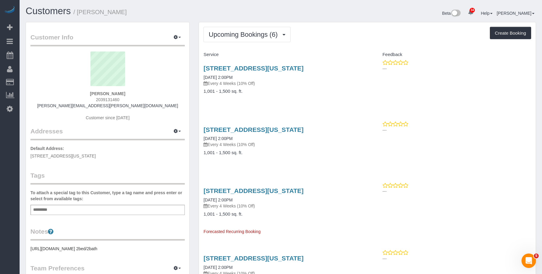
drag, startPoint x: 366, startPoint y: 14, endPoint x: 396, endPoint y: 1, distance: 33.1
click at [367, 14] on div "Beta 34 Your Notifications You have 0 alerts × You have 1 to charge for 10/04/2…" at bounding box center [411, 14] width 260 height 16
click at [245, 30] on button "Upcoming Bookings (6)" at bounding box center [247, 34] width 87 height 15
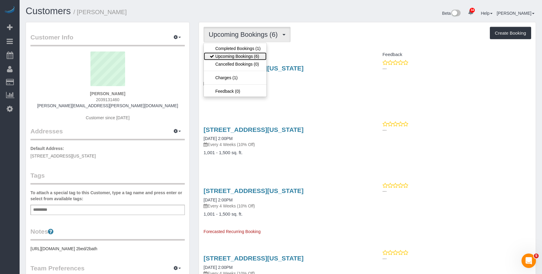
drag, startPoint x: 233, startPoint y: 55, endPoint x: 264, endPoint y: 46, distance: 32.4
click at [233, 55] on link "Upcoming Bookings (6)" at bounding box center [235, 56] width 63 height 8
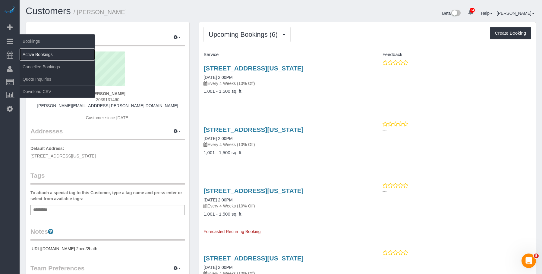
click at [40, 54] on link "Active Bookings" at bounding box center [57, 55] width 75 height 12
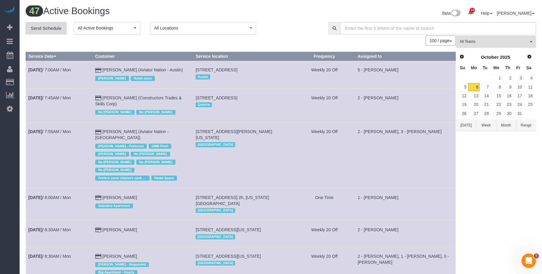
click at [48, 26] on link "Send Schedule" at bounding box center [46, 28] width 41 height 13
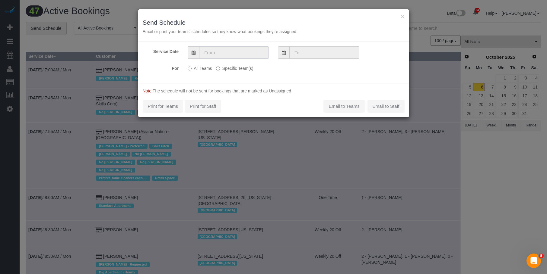
click at [225, 52] on input "text" at bounding box center [234, 52] width 70 height 12
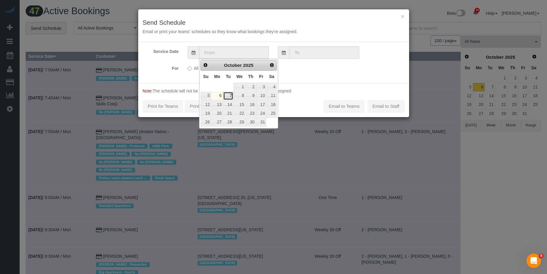
click at [229, 98] on link "7" at bounding box center [228, 96] width 10 height 8
type input "10/07/2025"
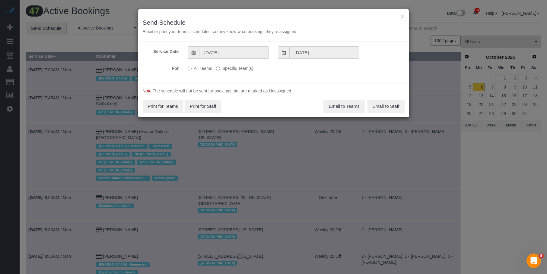
click at [239, 68] on label "Specific Team(s)" at bounding box center [234, 67] width 37 height 8
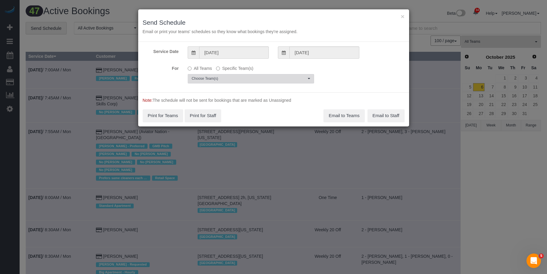
click at [265, 77] on span "Choose Team(s)" at bounding box center [248, 78] width 115 height 5
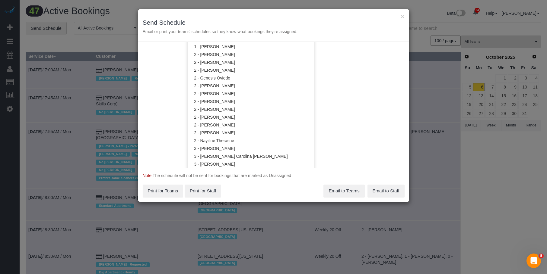
scroll to position [333, 0]
click at [239, 77] on link "2 - Genesis Oviedo" at bounding box center [251, 78] width 126 height 8
click at [259, 22] on h3 "Send Schedule" at bounding box center [274, 22] width 262 height 7
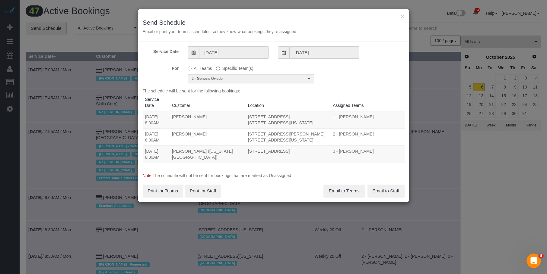
scroll to position [0, 0]
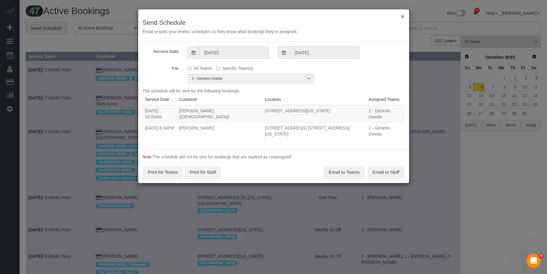
click at [403, 17] on button "×" at bounding box center [402, 16] width 4 height 6
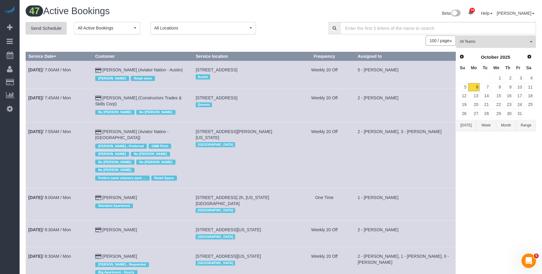
click at [45, 28] on link "Send Schedule" at bounding box center [46, 28] width 41 height 13
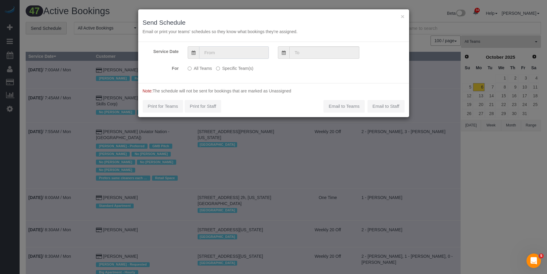
click at [228, 52] on input "text" at bounding box center [234, 52] width 70 height 12
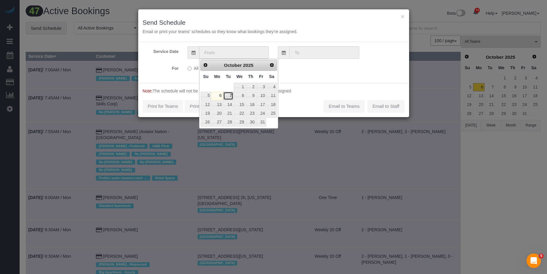
click at [230, 96] on link "7" at bounding box center [228, 96] width 10 height 8
type input "10/07/2025"
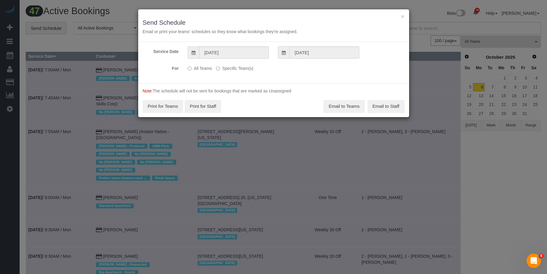
click at [228, 69] on label "Specific Team(s)" at bounding box center [234, 67] width 37 height 8
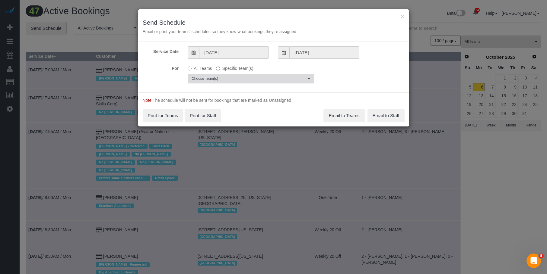
click at [254, 80] on span "Choose Team(s)" at bounding box center [248, 78] width 115 height 5
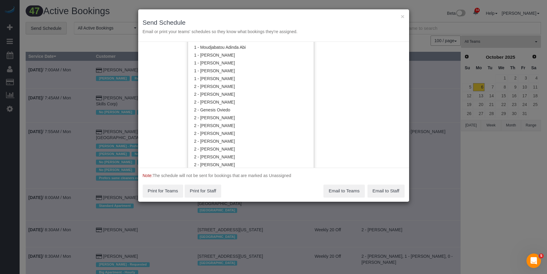
scroll to position [363, 0]
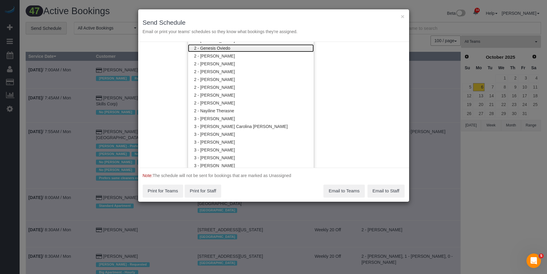
click at [209, 49] on link "2 - Genesis Oviedo" at bounding box center [251, 48] width 126 height 8
click at [214, 24] on h3 "Send Schedule" at bounding box center [274, 22] width 262 height 7
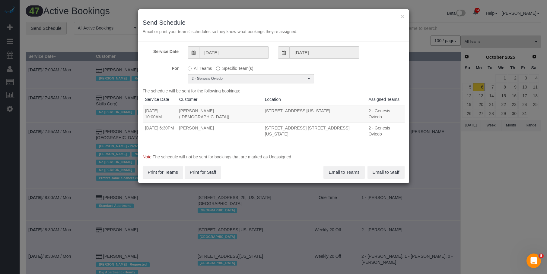
drag, startPoint x: 217, startPoint y: 128, endPoint x: 188, endPoint y: 126, distance: 29.9
click at [188, 126] on td "Lynn Rivera" at bounding box center [220, 130] width 86 height 17
copy td "Lynn Rivera"
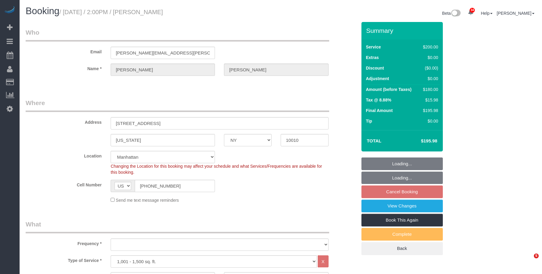
select select "NY"
select select "150"
select select "number:89"
select select "number:74"
select select "number:13"
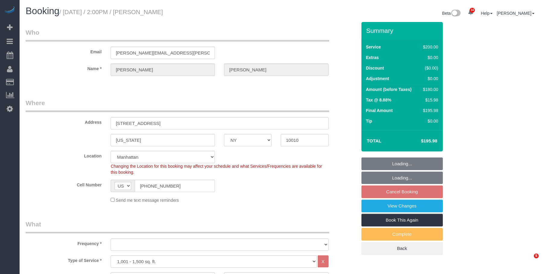
select select "number:7"
select select "object:1418"
select select "spot7"
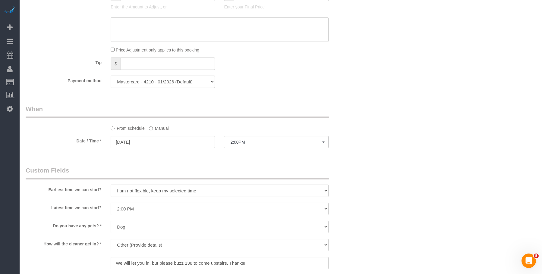
scroll to position [422, 0]
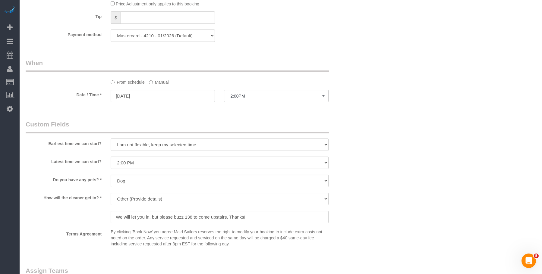
drag, startPoint x: 161, startPoint y: 82, endPoint x: 172, endPoint y: 89, distance: 13.2
click at [161, 82] on label "Manual" at bounding box center [159, 81] width 20 height 8
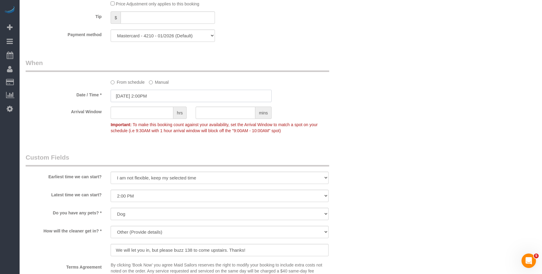
click at [182, 93] on input "10/17/2025 2:00PM" at bounding box center [191, 96] width 161 height 12
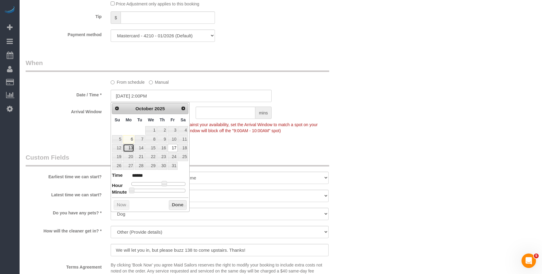
click at [131, 150] on link "13" at bounding box center [128, 148] width 11 height 8
type input "10/13/2025 2:00PM"
drag, startPoint x: 422, startPoint y: 141, endPoint x: 410, endPoint y: 141, distance: 11.8
click at [422, 141] on div "Who Email stein.julier@gmail.com Name * Julie Stein Where Address 601 East 20th…" at bounding box center [281, 62] width 510 height 925
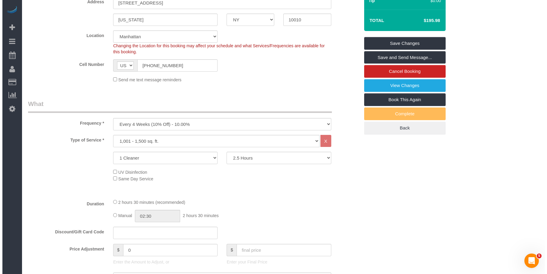
scroll to position [0, 0]
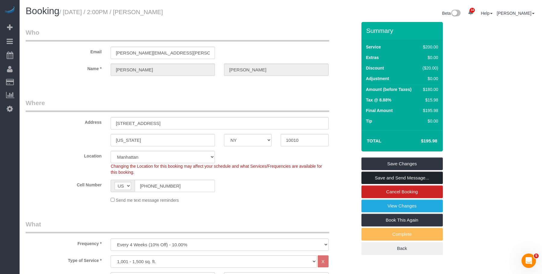
click at [418, 178] on link "Save and Send Message..." at bounding box center [402, 178] width 81 height 13
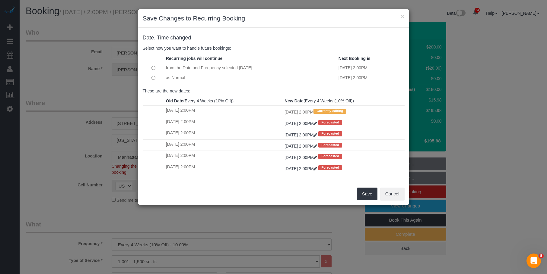
click at [151, 74] on td at bounding box center [154, 78] width 22 height 10
click at [364, 194] on button "Save" at bounding box center [367, 194] width 21 height 13
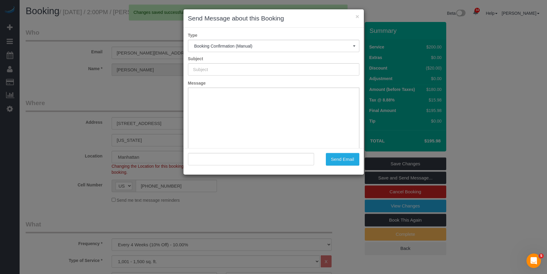
type input "Cleaning Confirmed for 10/13/2025 at 2:00pm"
type input ""Julie Stein" <stein.julier@gmail.com>"
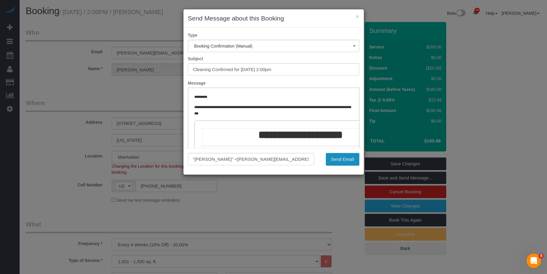
click at [340, 160] on button "Send Email" at bounding box center [342, 159] width 33 height 13
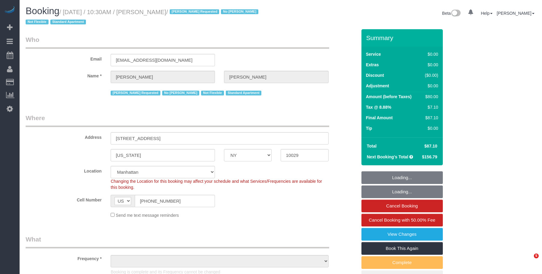
select select "NY"
select select "string:stripe-pm_1RBOpX4VGloSiKo7HdazYjsJ"
select select "object:990"
select select "1"
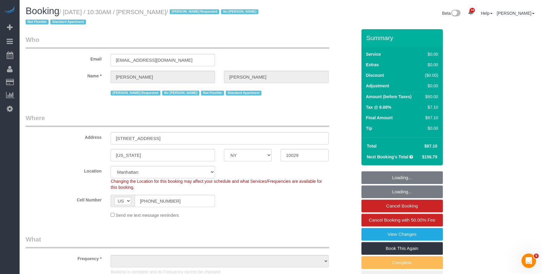
select select "number:89"
select select "number:90"
select select "number:15"
select select "number:5"
select select "object:1495"
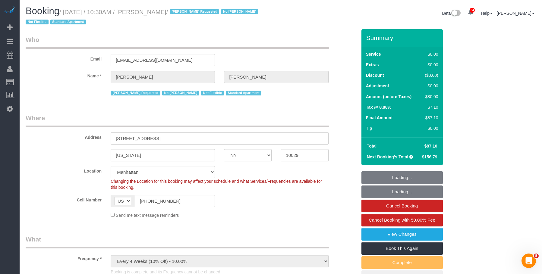
select select "1"
drag, startPoint x: 120, startPoint y: 61, endPoint x: 90, endPoint y: 60, distance: 30.2
click at [90, 60] on div "Email gianlucascaglione@yahoo.com" at bounding box center [191, 50] width 340 height 31
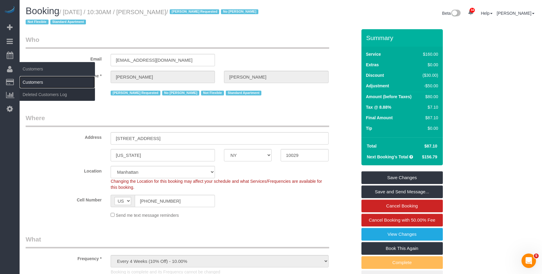
click at [39, 83] on link "Customers" at bounding box center [57, 82] width 75 height 12
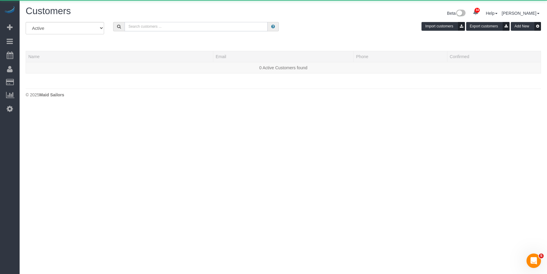
click at [225, 27] on input "text" at bounding box center [196, 26] width 143 height 9
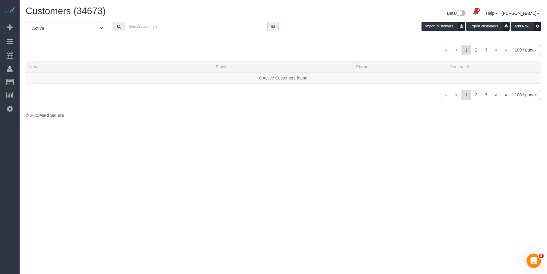
paste input "[EMAIL_ADDRESS][DOMAIN_NAME]"
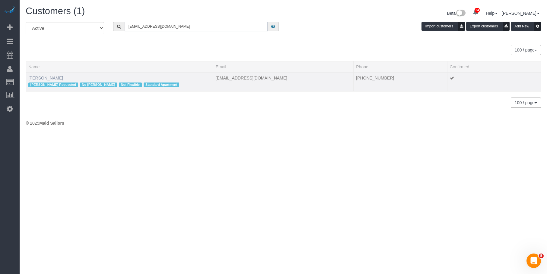
type input "[EMAIL_ADDRESS][DOMAIN_NAME]"
click at [54, 78] on link "Gianluca Scaglione" at bounding box center [45, 78] width 35 height 5
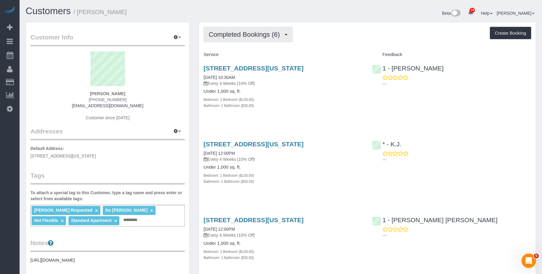
drag, startPoint x: 256, startPoint y: 31, endPoint x: 248, endPoint y: 46, distance: 16.9
click at [256, 31] on span "Completed Bookings (6)" at bounding box center [246, 35] width 74 height 8
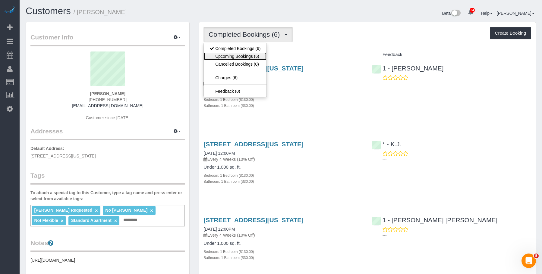
click at [241, 57] on link "Upcoming Bookings (6)" at bounding box center [235, 56] width 63 height 8
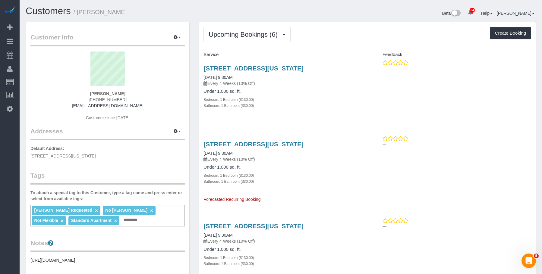
click at [297, 101] on div "Bedroom: 1 Bedroom ($130.00)" at bounding box center [283, 99] width 159 height 6
click at [304, 68] on link "1790 3rd Avenue, Apt. 1004, New York, NY 10029" at bounding box center [254, 68] width 100 height 7
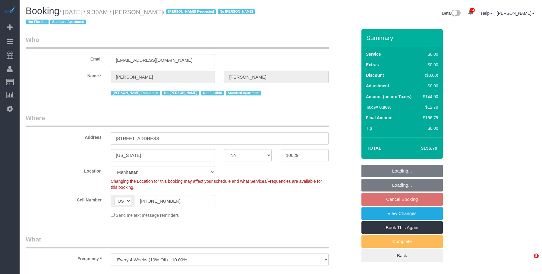
select select "NY"
select select "object:827"
select select "string:stripe-pm_1RBOpX4VGloSiKo7HdazYjsJ"
select select "number:89"
select select "number:90"
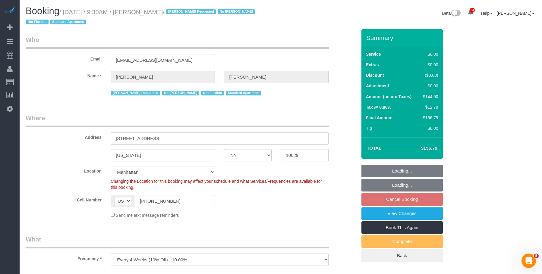
select select "number:15"
select select "number:5"
select select "1"
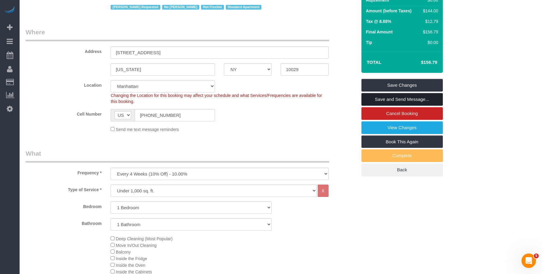
scroll to position [121, 0]
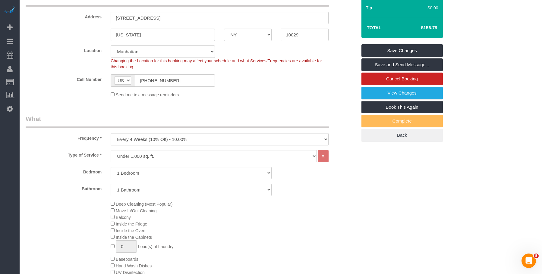
drag, startPoint x: 421, startPoint y: 27, endPoint x: 448, endPoint y: 27, distance: 26.8
click at [448, 27] on div "Summary Service $160.00 Extras $0.00 Discount ($16.00) Adjustment $0.00 Amount …" at bounding box center [421, 31] width 128 height 245
copy table "Total"
click at [239, 115] on legend "What" at bounding box center [178, 122] width 304 height 14
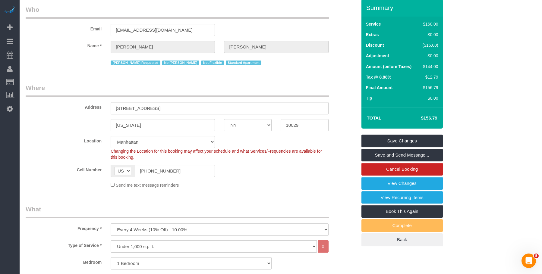
scroll to position [0, 0]
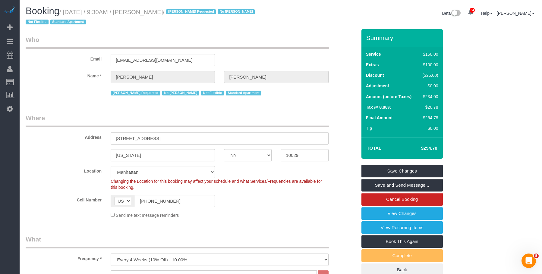
drag, startPoint x: 420, startPoint y: 149, endPoint x: 439, endPoint y: 149, distance: 19.0
click at [439, 149] on td "$254.78" at bounding box center [419, 148] width 39 height 15
copy h4 "$254.78"
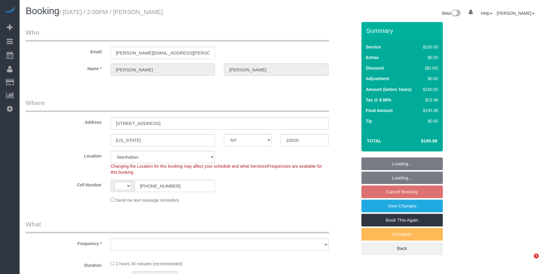
select select "NY"
select select "string:stripe-pm_1S8kCg4VGloSiKo7GHOnHBs4"
select select "string:US"
select select "object:806"
select select "150"
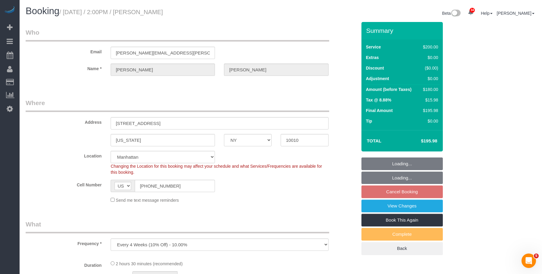
select select "spot6"
select select "number:89"
select select "number:74"
select select "number:13"
select select "number:7"
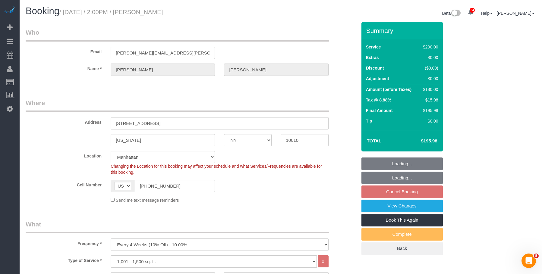
select select "object:1421"
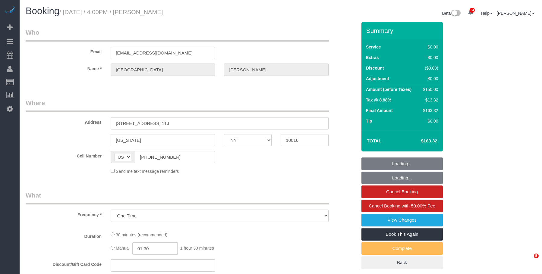
select select "NY"
select select "number:58"
select select "number:76"
select select "number:15"
select select "number:5"
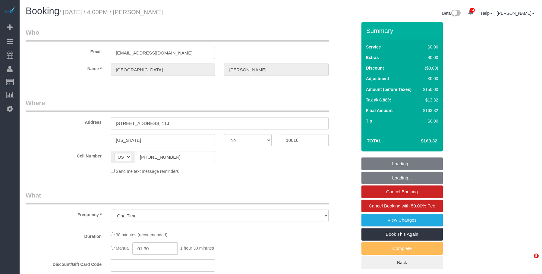
select select "spot1"
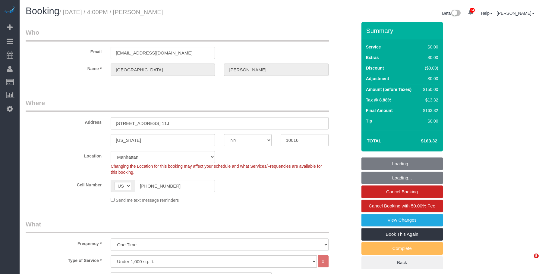
select select "string:stripe-pm_1RLw7r4VGloSiKo7LPKhLiQa"
select select "object:1452"
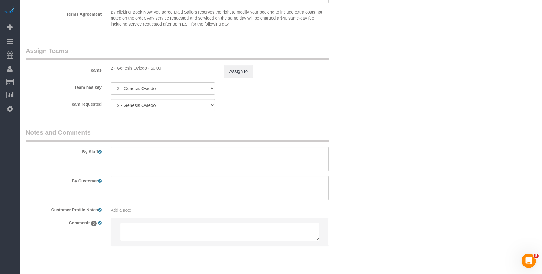
scroll to position [760, 0]
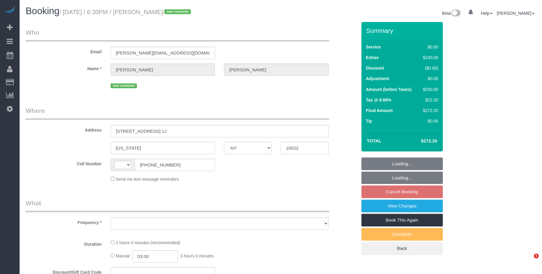
select select "NY"
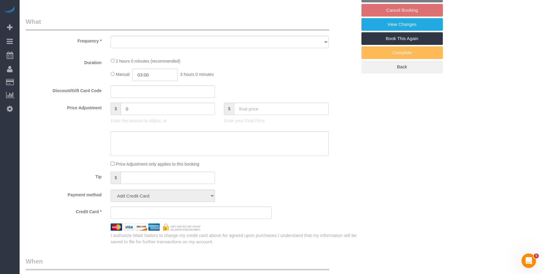
scroll to position [362, 0]
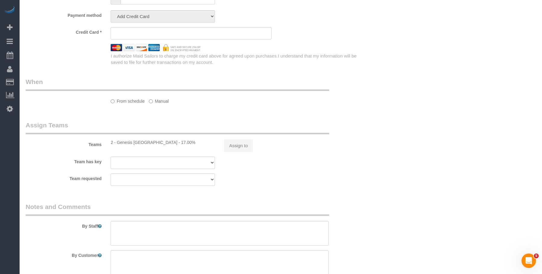
select select "string:[GEOGRAPHIC_DATA]"
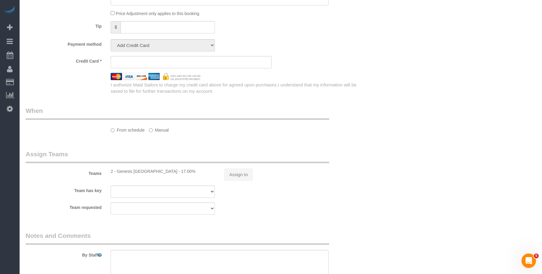
select select "object:1083"
select select "string:stripe-pm_1SFGE14VGloSiKo78cp1AKh9"
select select "number:66"
select select "number:90"
select select "number:15"
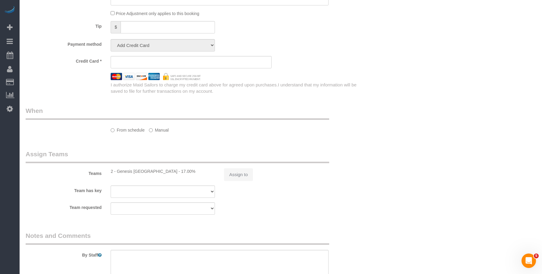
select select "number:6"
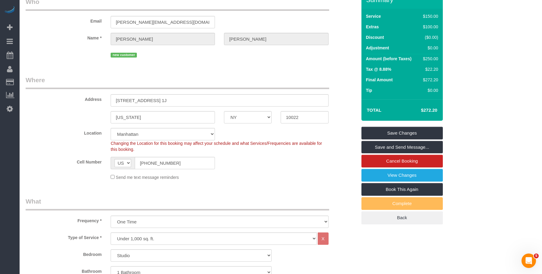
scroll to position [0, 0]
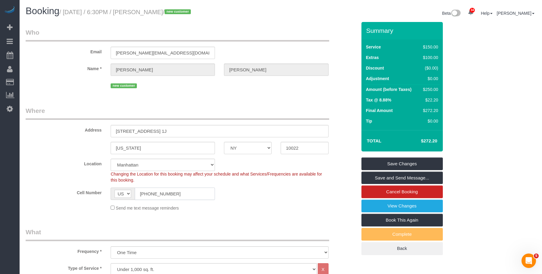
drag, startPoint x: 163, startPoint y: 199, endPoint x: 92, endPoint y: 183, distance: 73.5
click at [88, 187] on sui-booking-location "Location [GEOGRAPHIC_DATA] [GEOGRAPHIC_DATA] [GEOGRAPHIC_DATA] [GEOGRAPHIC_DATA…" at bounding box center [191, 185] width 331 height 52
drag, startPoint x: 66, startPoint y: 14, endPoint x: 174, endPoint y: 13, distance: 107.9
click at [174, 13] on small "/ October 07, 2025 / 6:30PM / Lynn Rivera / new customer" at bounding box center [125, 12] width 133 height 7
copy small "October 07, 2025 / 6:30PM / Lynn Rivera"
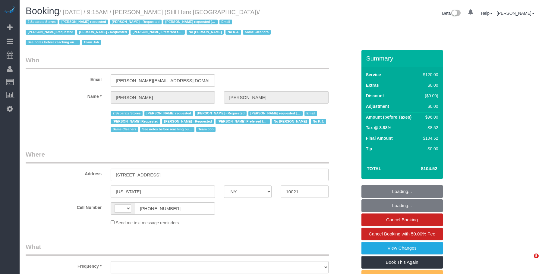
select select "NY"
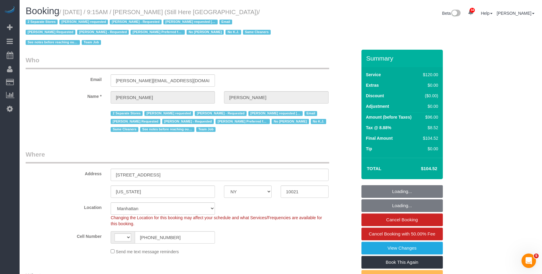
select select "string:US"
select select "object:869"
select select "string:stripe-pm_1Oyz8t4VGloSiKo71skqOF54"
select select "90"
select select "number:89"
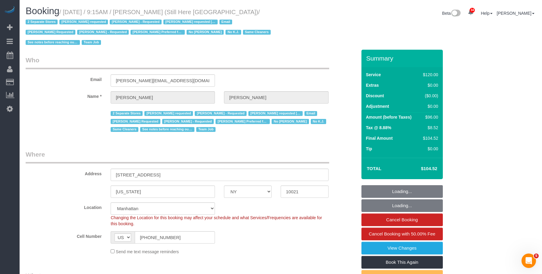
select select "number:90"
select select "number:15"
select select "number:5"
select select "object:1562"
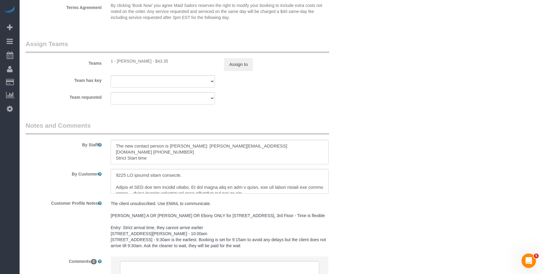
scroll to position [757, 0]
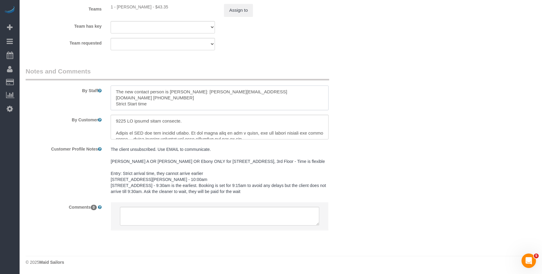
drag, startPoint x: 276, startPoint y: 93, endPoint x: 307, endPoint y: 93, distance: 31.4
click at [307, 93] on textarea at bounding box center [220, 98] width 218 height 25
drag, startPoint x: 261, startPoint y: 93, endPoint x: 303, endPoint y: 95, distance: 42.6
click at [303, 95] on textarea at bounding box center [220, 98] width 218 height 25
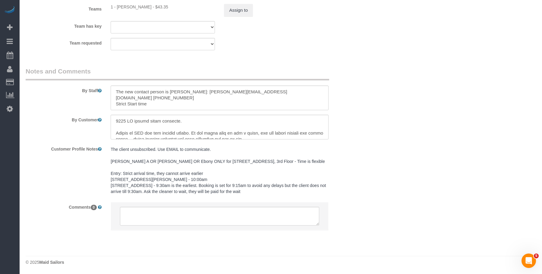
click at [283, 41] on div "Team requested 1 - Jhonaysy Materano 000- Donna Mercado 000 - Partnerships 000 …" at bounding box center [191, 44] width 340 height 12
drag, startPoint x: 261, startPoint y: 92, endPoint x: 303, endPoint y: 93, distance: 41.6
click at [303, 93] on textarea "To enrich screen reader interactions, please activate Accessibility in Grammarl…" at bounding box center [220, 98] width 218 height 25
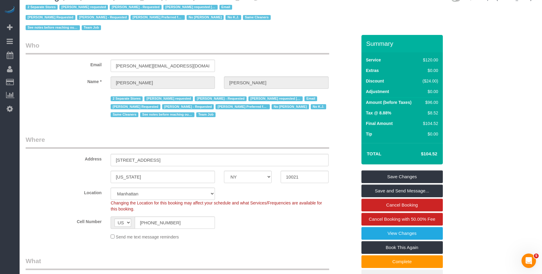
scroll to position [0, 0]
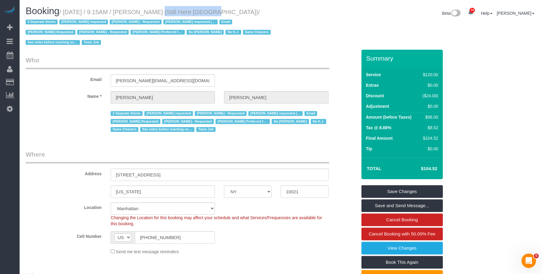
drag, startPoint x: 144, startPoint y: 11, endPoint x: 199, endPoint y: 12, distance: 55.2
click at [199, 12] on small "/ October 06, 2025 / 9:15AM / Francesca Racanelli (Still Here NYC) / 2 Separate…" at bounding box center [149, 27] width 247 height 37
copy small "Francesca Racanelli"
click at [278, 66] on legend "Who" at bounding box center [178, 63] width 304 height 14
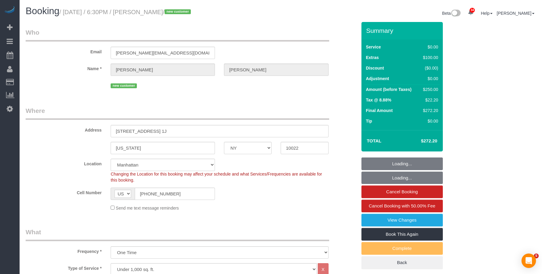
select select "NY"
select select "number:66"
select select "number:90"
select select "number:15"
select select "number:6"
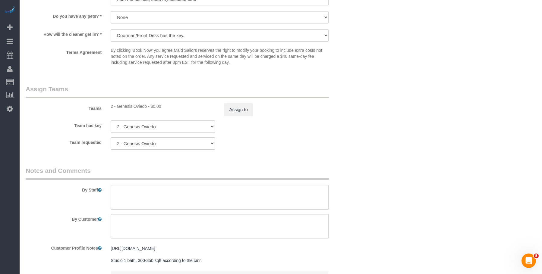
scroll to position [754, 0]
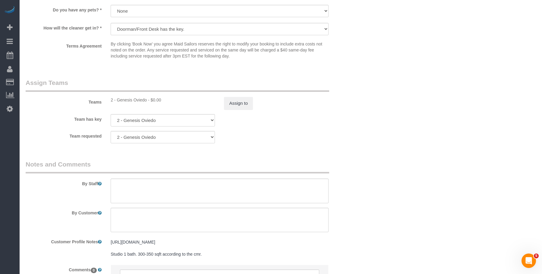
click at [357, 120] on div "Team has key 2 - Genesis [GEOGRAPHIC_DATA] 000- [PERSON_NAME] 000 - Partnership…" at bounding box center [191, 120] width 340 height 12
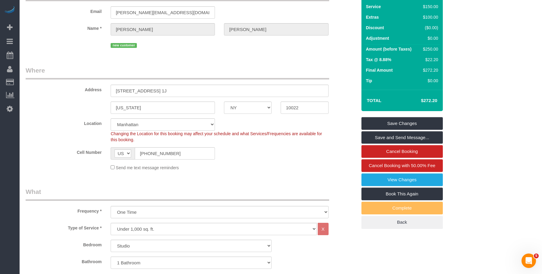
scroll to position [0, 0]
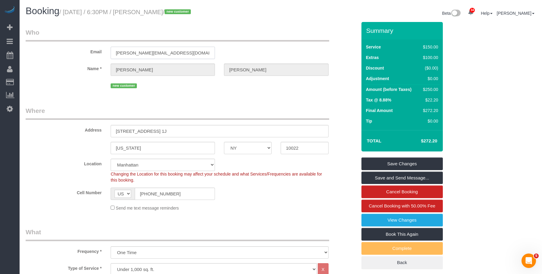
drag, startPoint x: 188, startPoint y: 53, endPoint x: 65, endPoint y: 49, distance: 123.1
click at [65, 49] on div "Email [PERSON_NAME][EMAIL_ADDRESS][DOMAIN_NAME]" at bounding box center [191, 43] width 340 height 31
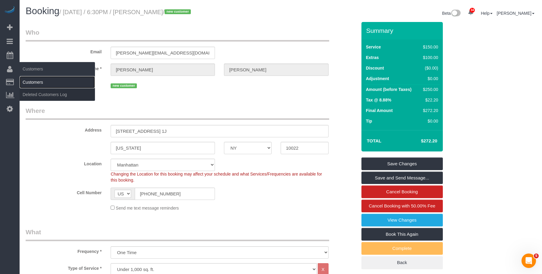
click at [37, 86] on link "Customers" at bounding box center [57, 82] width 75 height 12
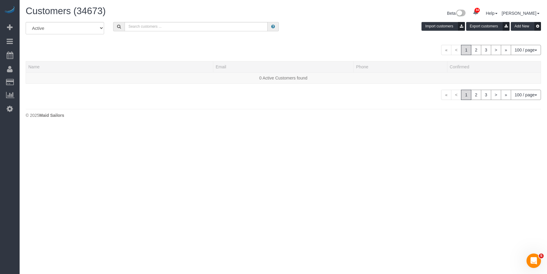
click at [220, 31] on div "All Active Archived Import customers Export customers Add New" at bounding box center [283, 30] width 524 height 17
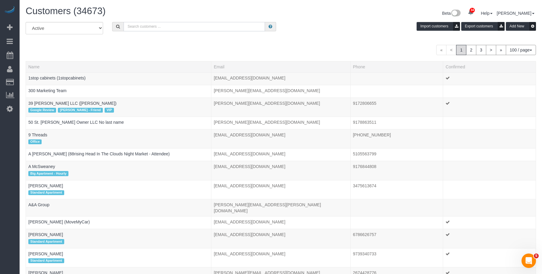
click at [236, 29] on input "text" at bounding box center [194, 26] width 141 height 9
paste input "[PERSON_NAME][EMAIL_ADDRESS][DOMAIN_NAME]"
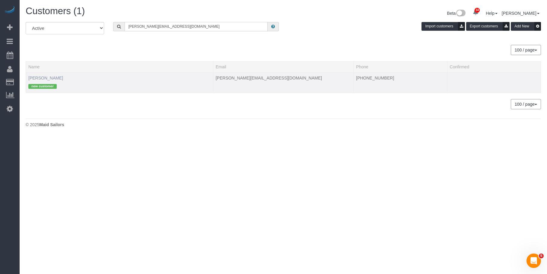
type input "[PERSON_NAME][EMAIL_ADDRESS][DOMAIN_NAME]"
click at [42, 77] on link "[PERSON_NAME]" at bounding box center [45, 78] width 35 height 5
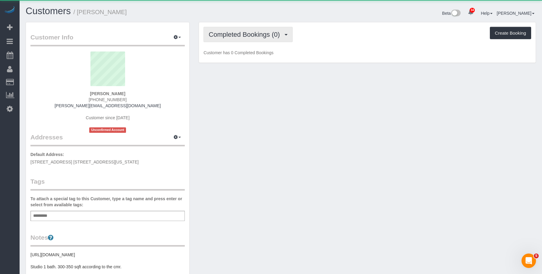
drag, startPoint x: 247, startPoint y: 33, endPoint x: 245, endPoint y: 41, distance: 7.8
click at [247, 34] on span "Completed Bookings (0)" at bounding box center [246, 35] width 74 height 8
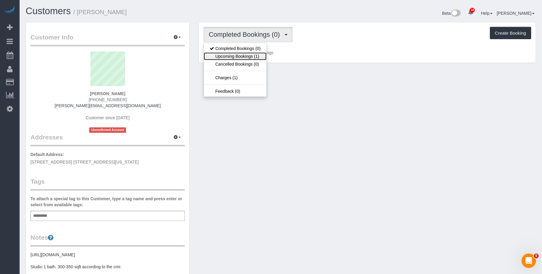
click at [242, 58] on link "Upcoming Bookings (1)" at bounding box center [235, 56] width 63 height 8
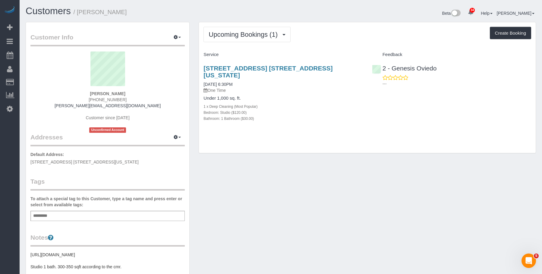
drag, startPoint x: 196, startPoint y: 62, endPoint x: 354, endPoint y: 62, distance: 157.7
click at [354, 62] on div "Upcoming Bookings (1) Completed Bookings (0) Upcoming Bookings (1) Cancelled Bo…" at bounding box center [367, 91] width 346 height 138
copy link "[STREET_ADDRESS] [STREET_ADDRESS][US_STATE]"
drag, startPoint x: 311, startPoint y: 139, endPoint x: 319, endPoint y: 197, distance: 59.0
click at [311, 139] on div "Upcoming Bookings (1) Completed Bookings (0) Upcoming Bookings (1) Cancelled Bo…" at bounding box center [367, 87] width 337 height 131
